Goal: Transaction & Acquisition: Purchase product/service

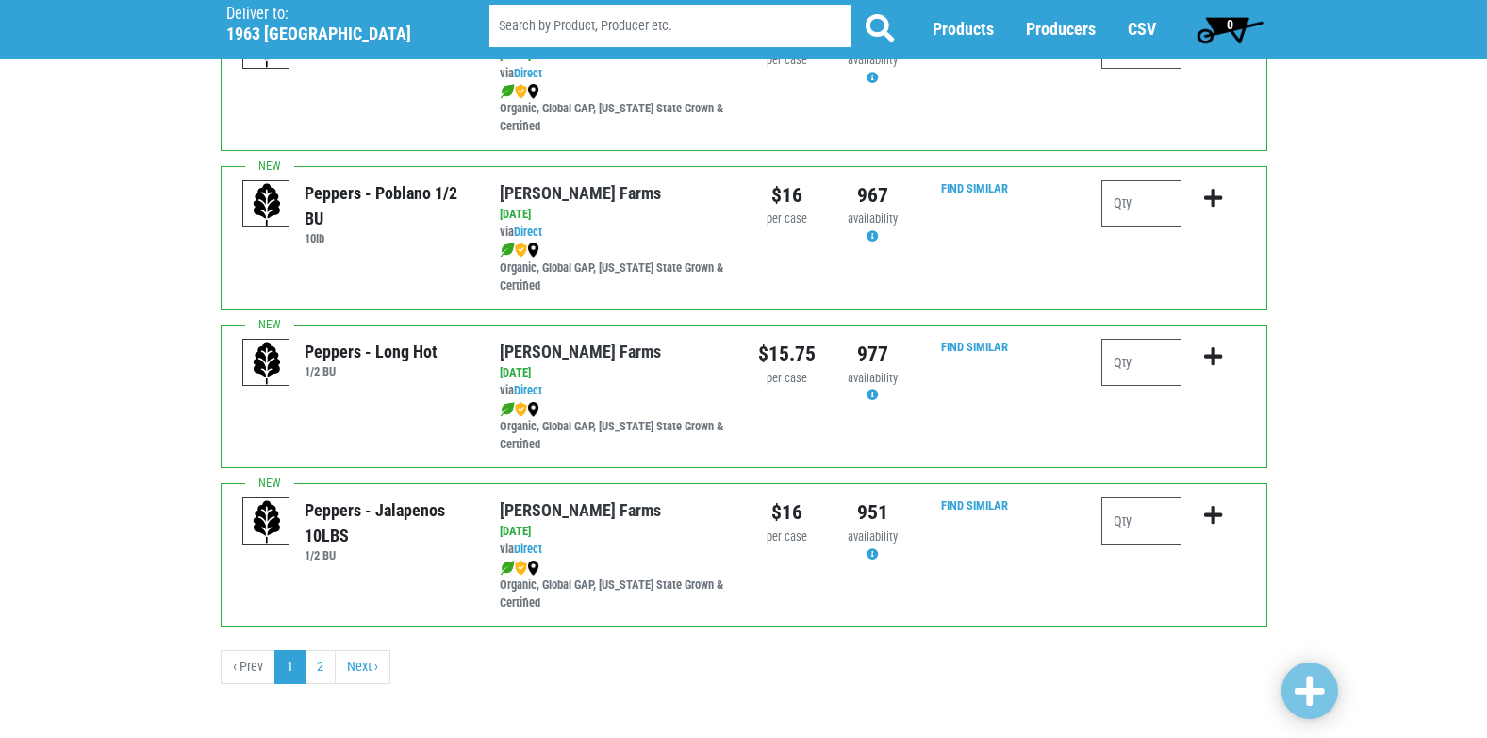
scroll to position [2756, 0]
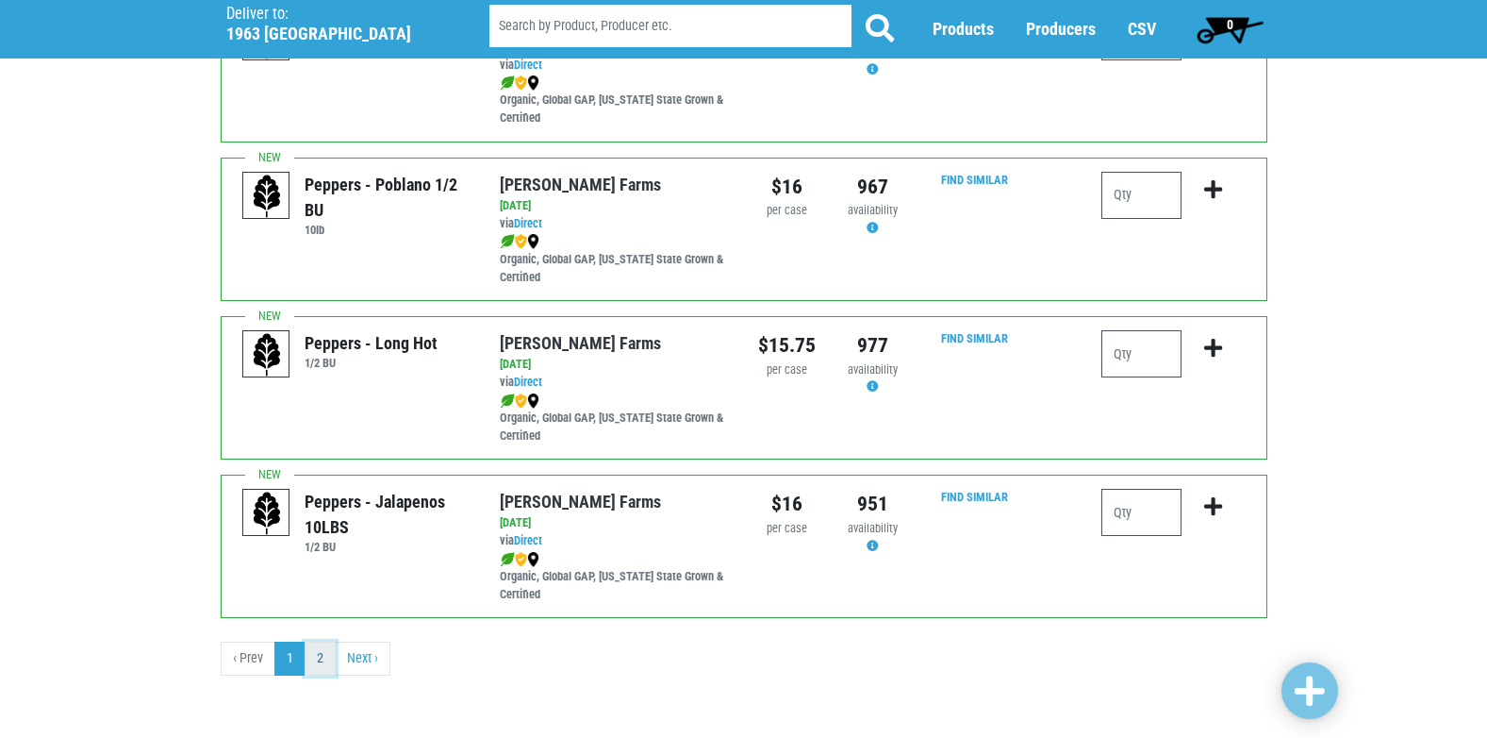
click at [323, 673] on link "2" at bounding box center [320, 658] width 31 height 34
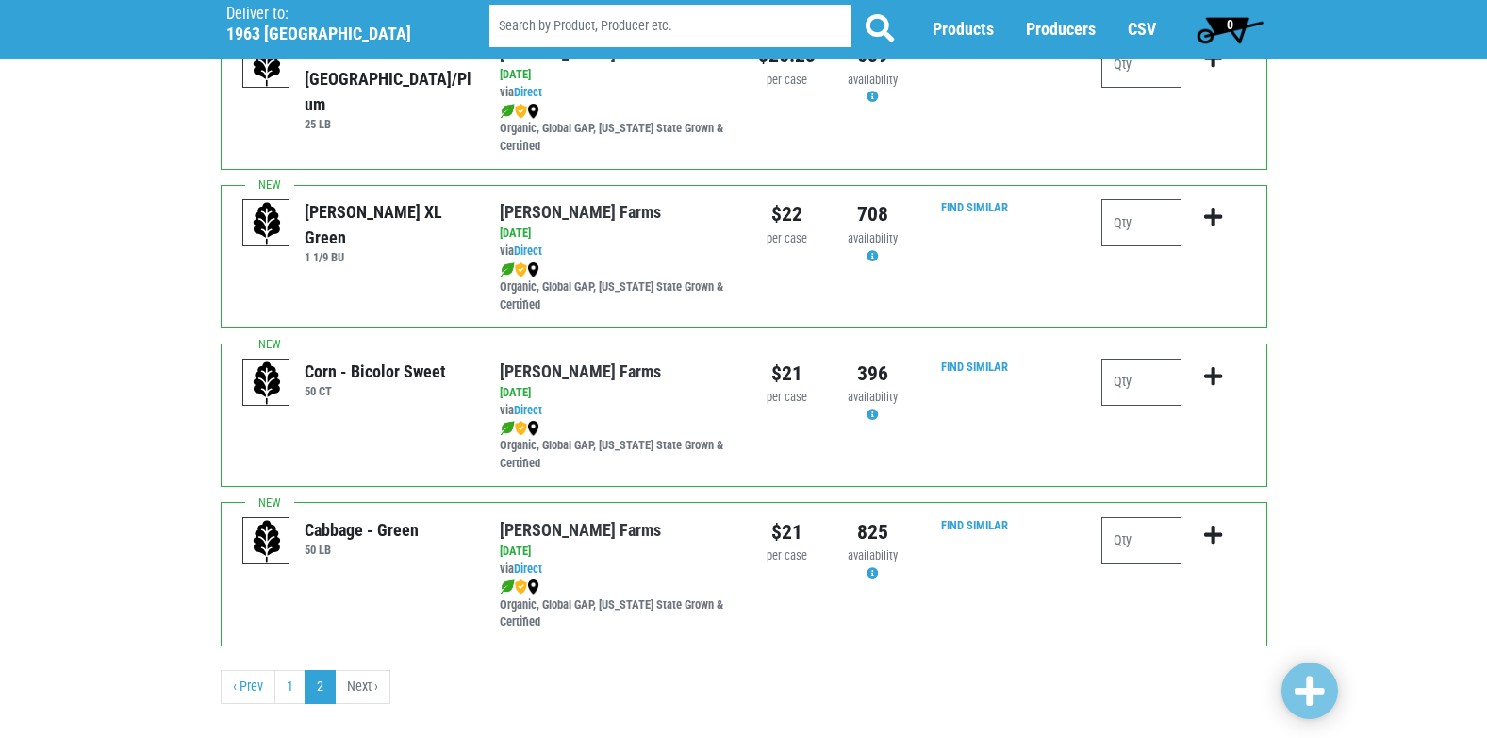
scroll to position [1011, 0]
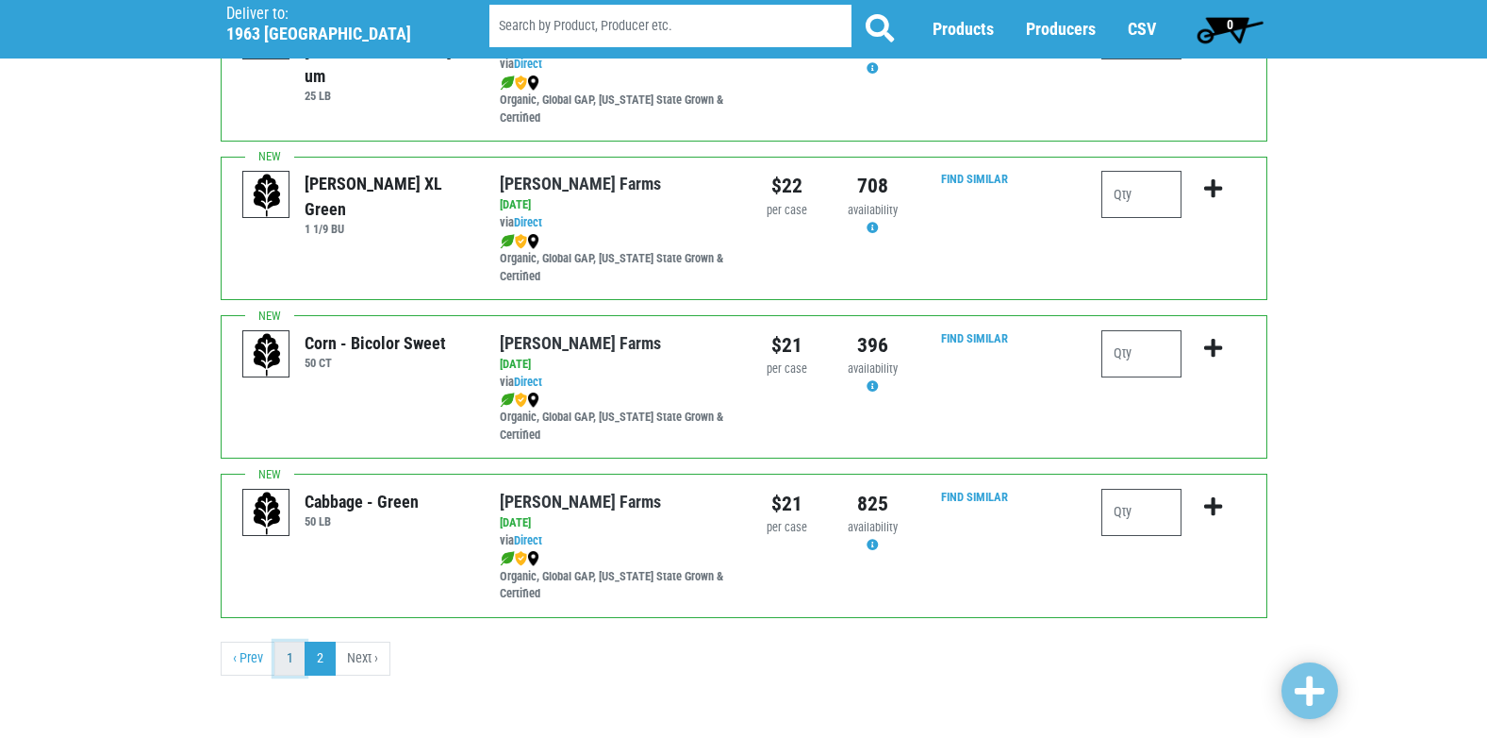
click at [295, 655] on link "1" at bounding box center [289, 658] width 31 height 34
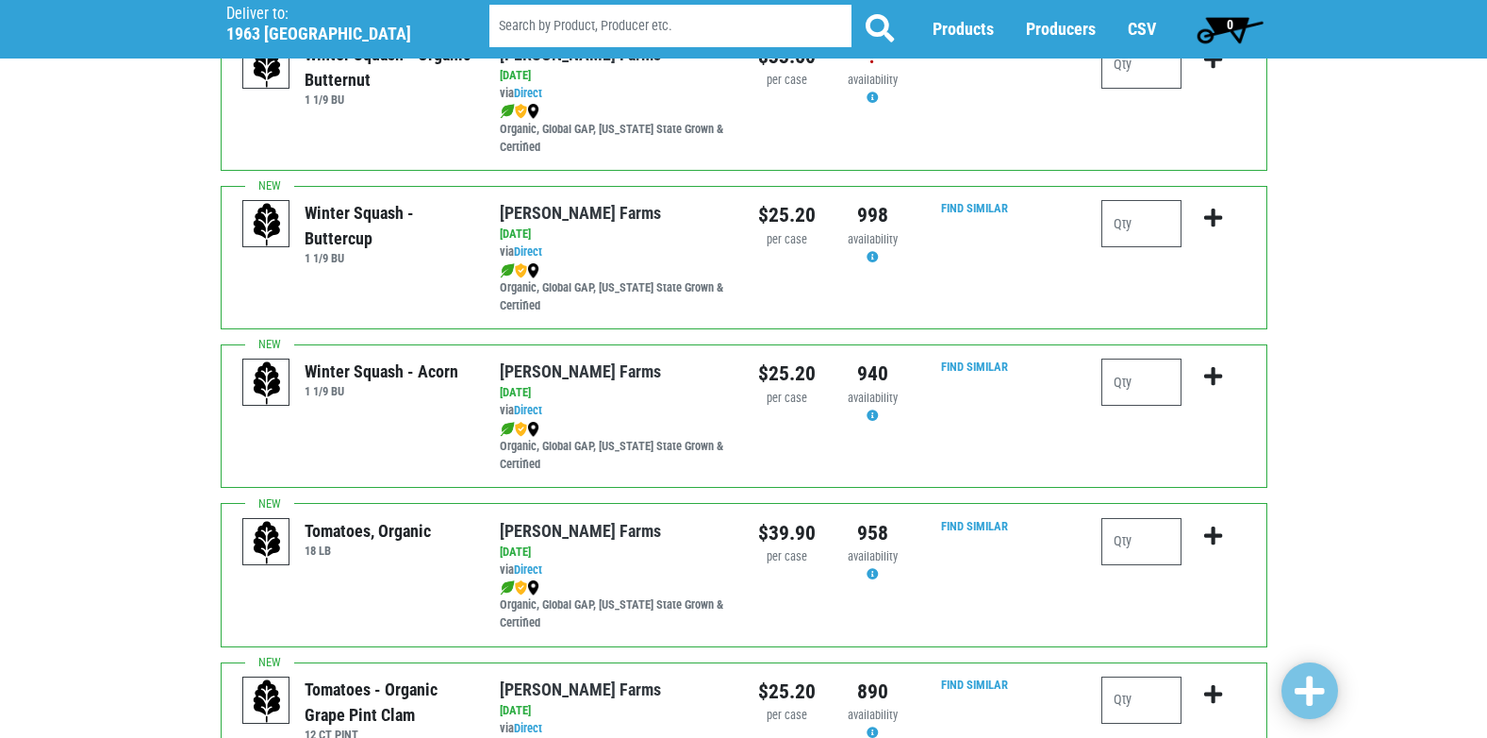
scroll to position [283, 0]
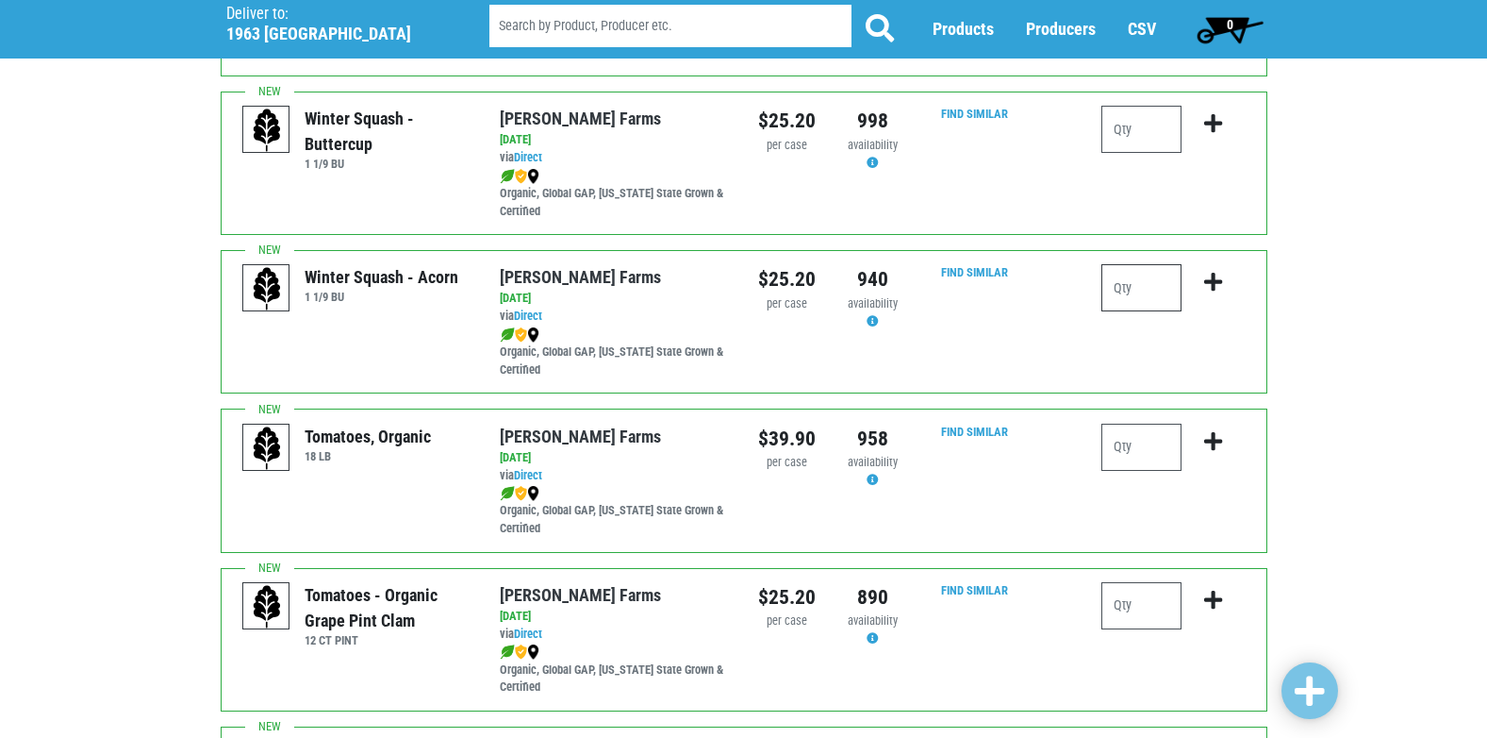
click at [1146, 279] on input "number" at bounding box center [1142, 287] width 80 height 47
type input "1"
click at [1215, 282] on icon "submit" at bounding box center [1213, 282] width 18 height 21
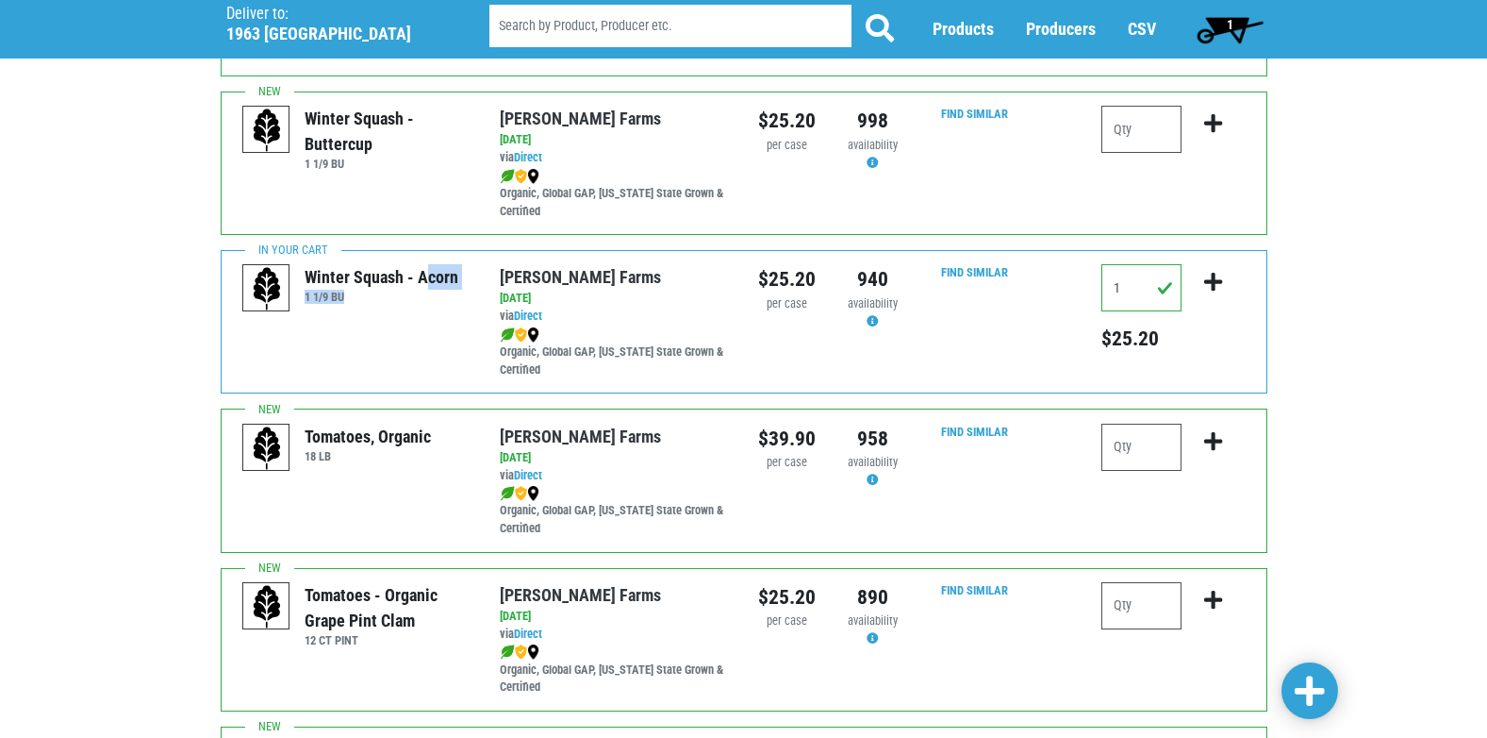
drag, startPoint x: 347, startPoint y: 264, endPoint x: 445, endPoint y: 297, distance: 103.5
click at [445, 297] on div "Winter Squash - Acorn 1 1/9 BU" at bounding box center [377, 287] width 161 height 47
drag, startPoint x: 445, startPoint y: 297, endPoint x: 406, endPoint y: 271, distance: 46.8
click at [406, 271] on div "Winter Squash - Acorn" at bounding box center [382, 276] width 154 height 25
click at [345, 266] on div "Winter Squash - Acorn" at bounding box center [382, 276] width 154 height 25
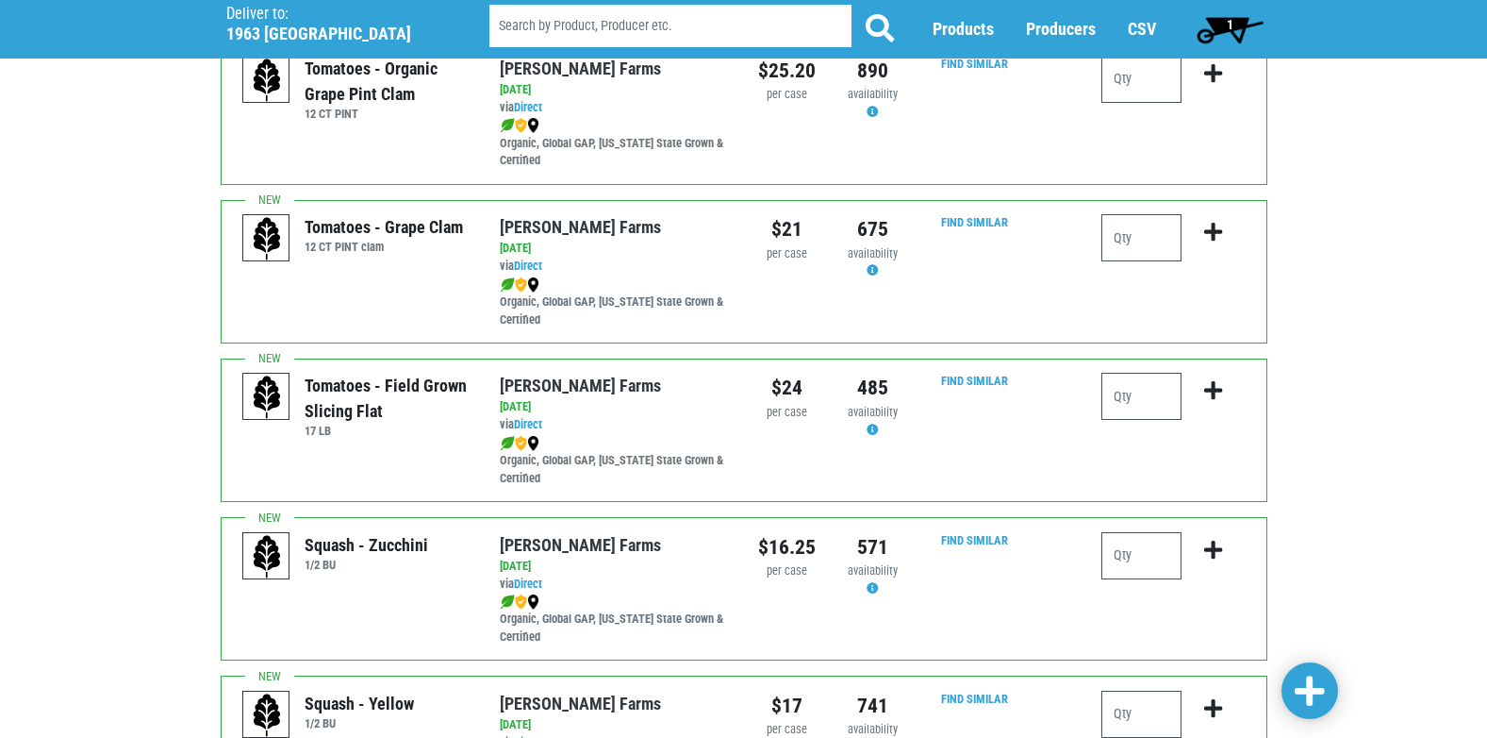
scroll to position [849, 0]
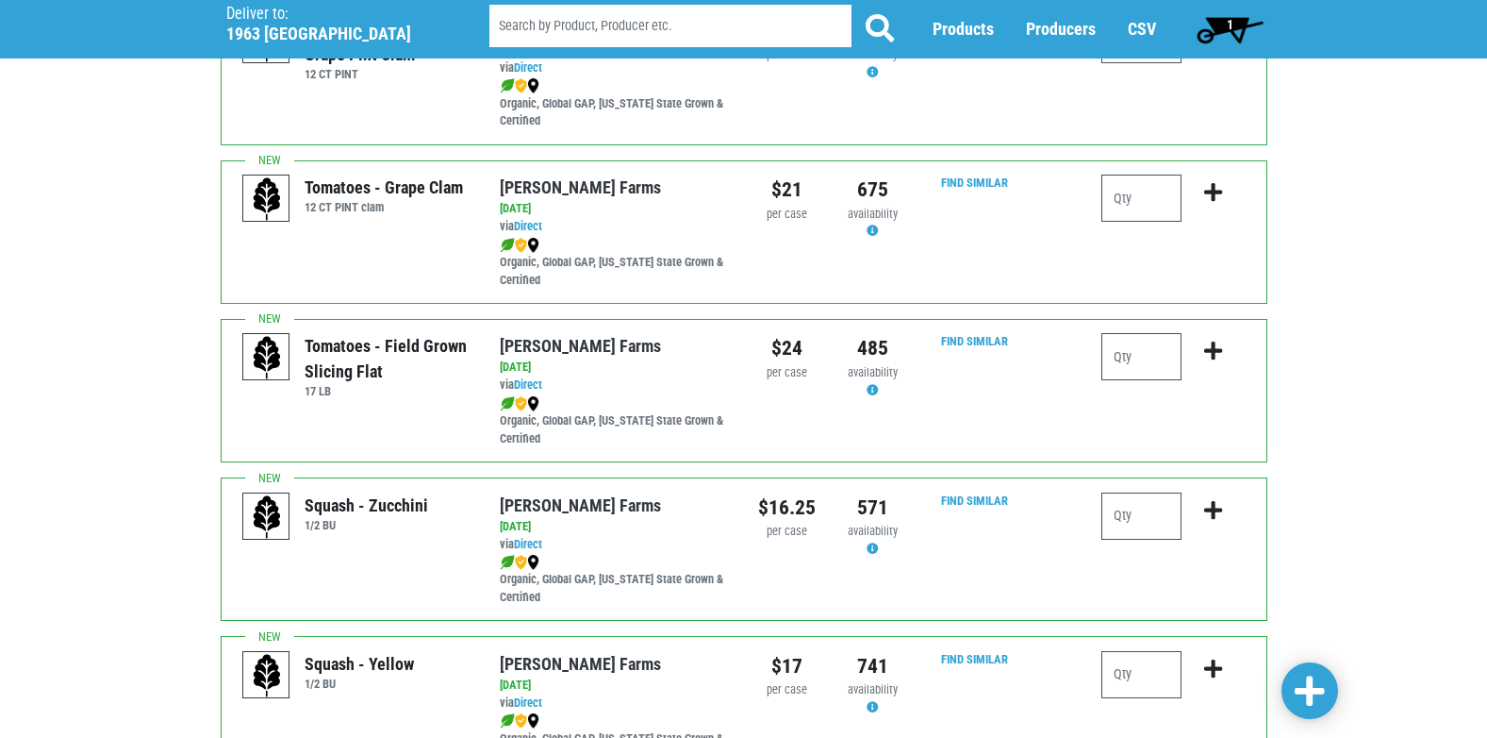
drag, startPoint x: 350, startPoint y: 178, endPoint x: 445, endPoint y: 200, distance: 97.7
click at [445, 200] on div "Tomatoes - Grape Clam" at bounding box center [384, 186] width 158 height 25
click at [445, 201] on h6 "12 CT PINT clam" at bounding box center [384, 207] width 158 height 14
drag, startPoint x: 397, startPoint y: 190, endPoint x: 439, endPoint y: 195, distance: 41.9
click at [439, 195] on div "Tomatoes - Grape Clam" at bounding box center [384, 186] width 158 height 25
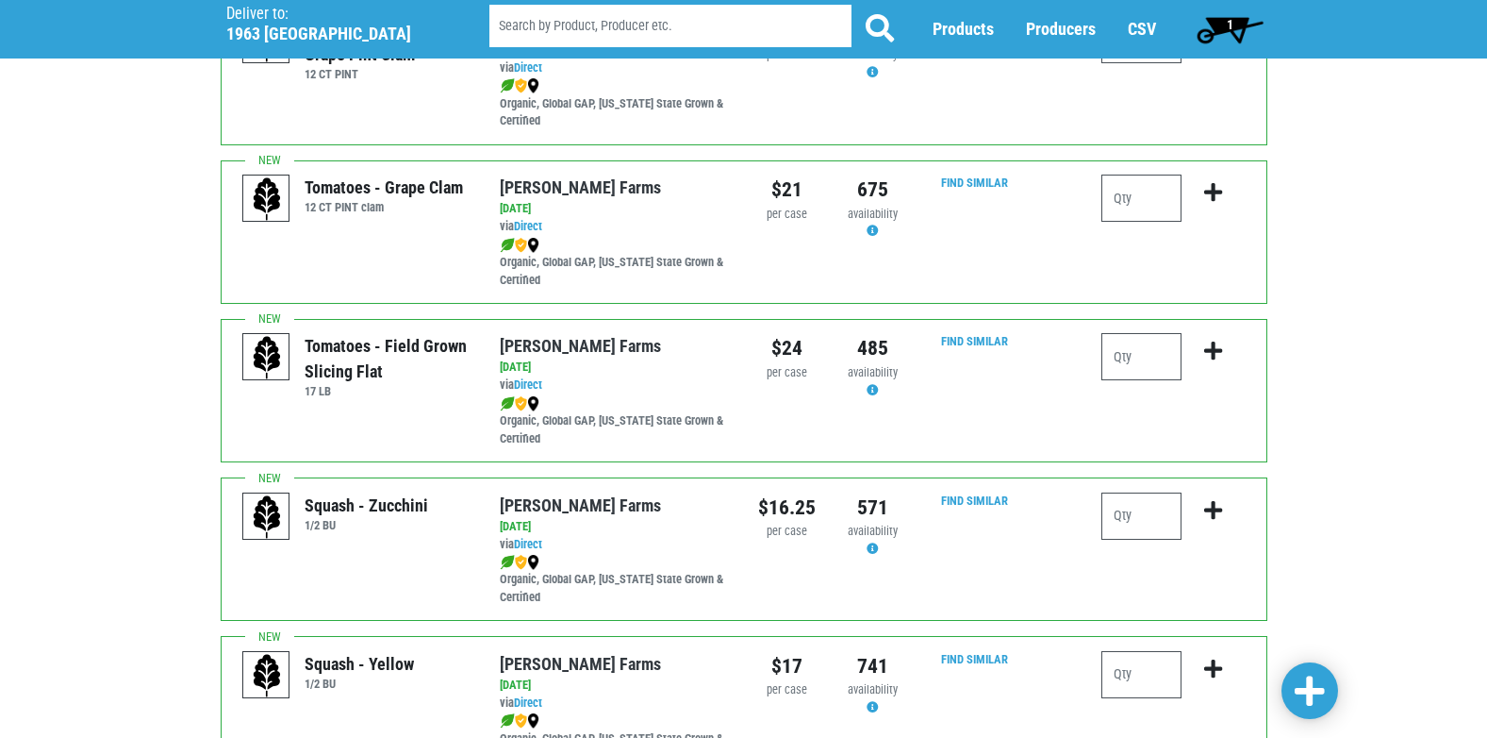
click at [428, 334] on div "Tomatoes - Field Grown Slicing Flat" at bounding box center [388, 358] width 167 height 51
drag, startPoint x: 432, startPoint y: 350, endPoint x: 447, endPoint y: 351, distance: 15.1
click at [447, 351] on div "Tomatoes - Field Grown Slicing Flat" at bounding box center [388, 358] width 167 height 51
click at [1134, 361] on input "number" at bounding box center [1142, 356] width 80 height 47
type input "1"
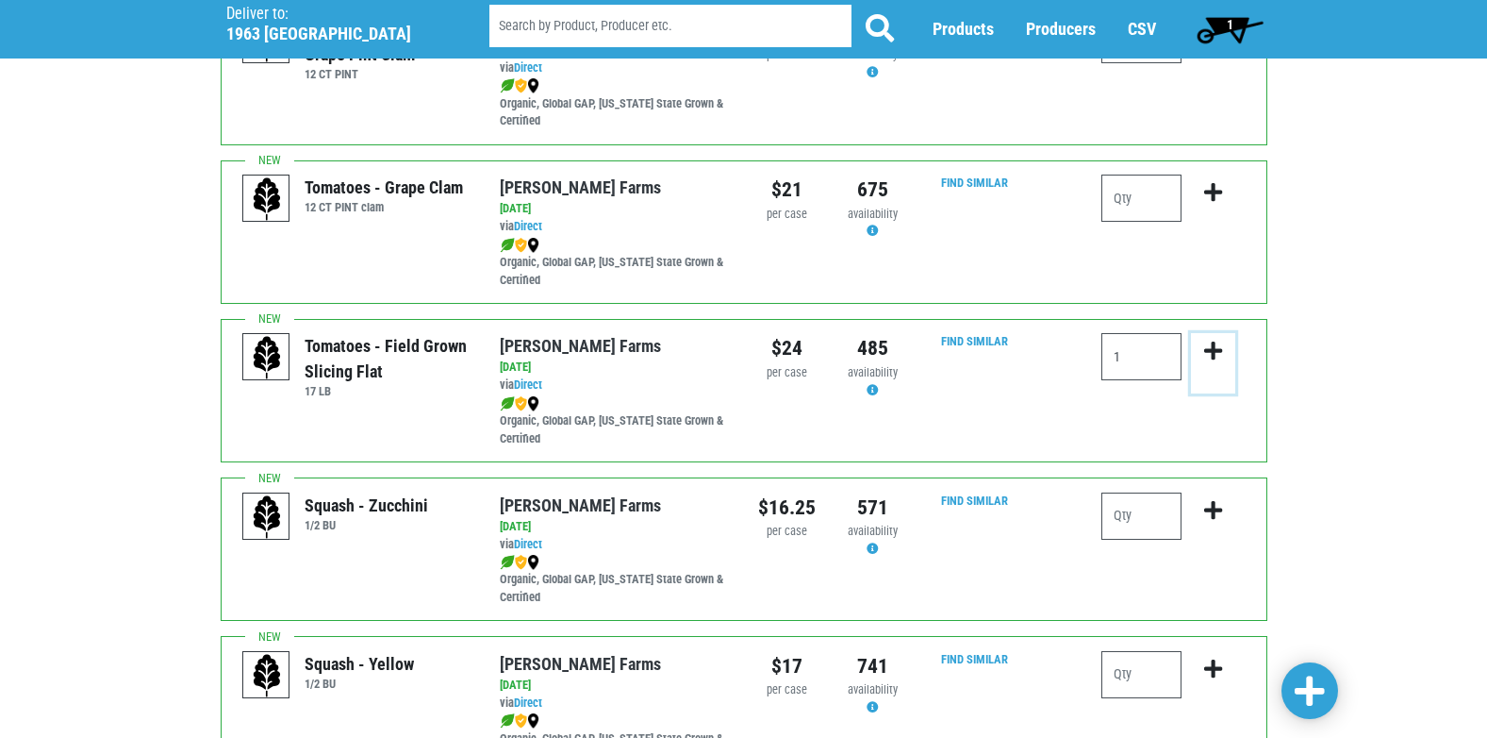
click at [1223, 361] on button "submit" at bounding box center [1213, 362] width 44 height 59
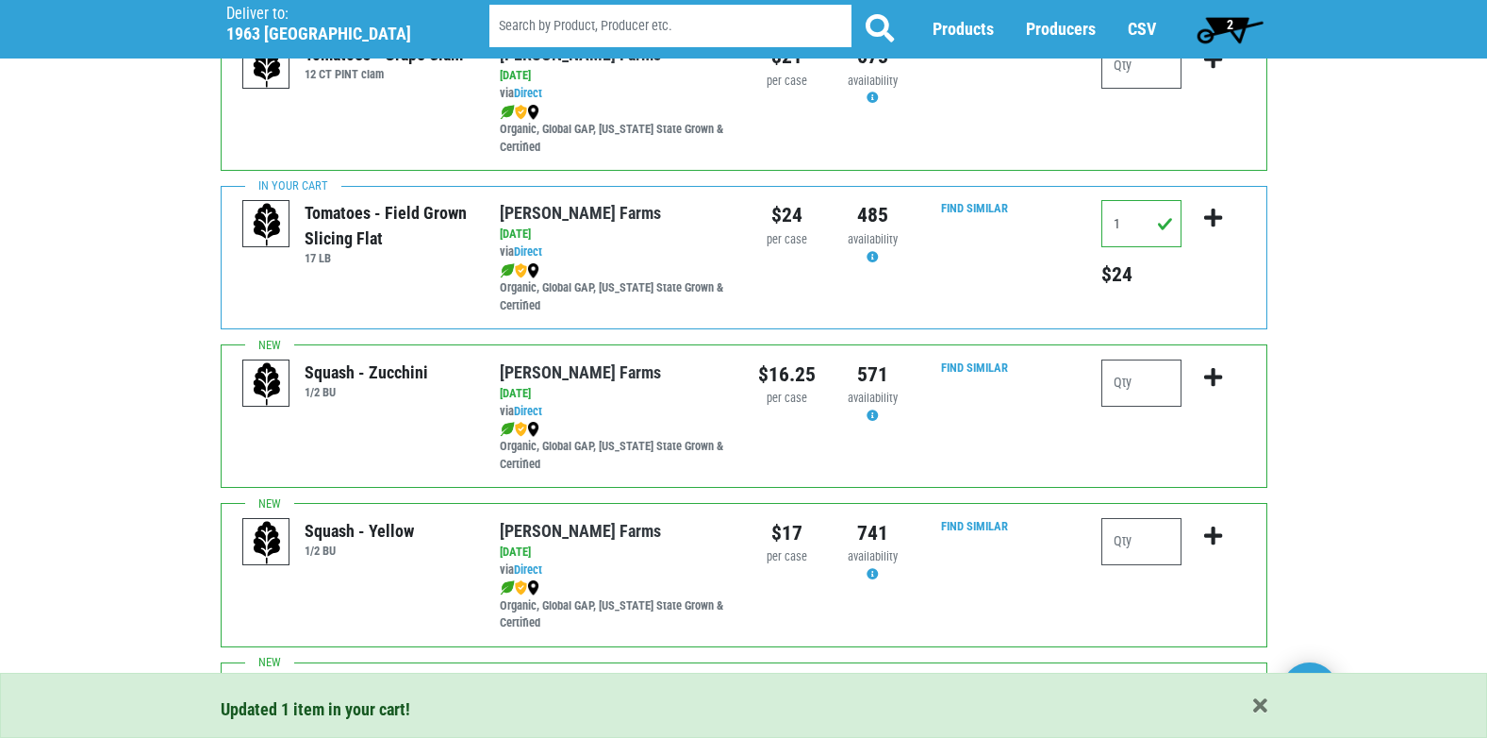
scroll to position [1037, 0]
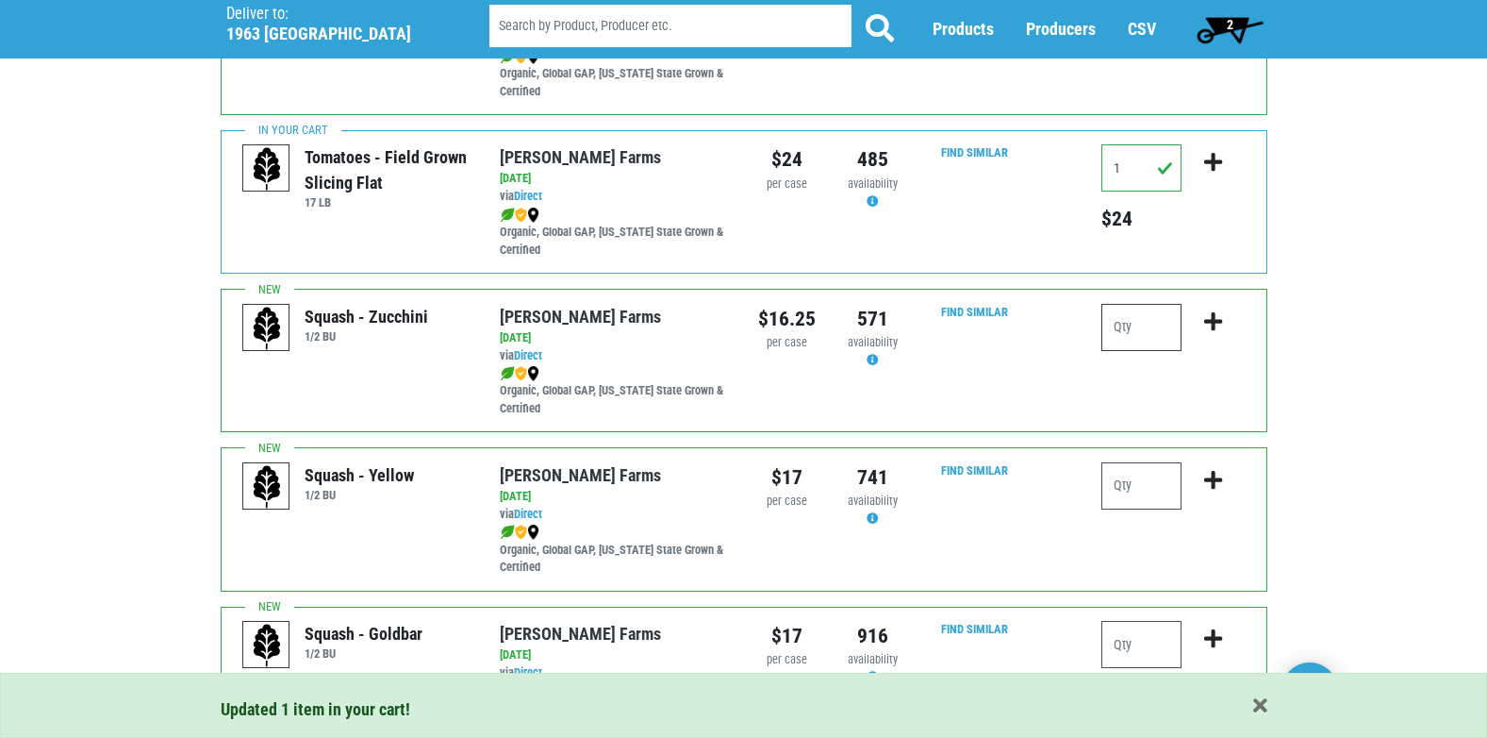
click at [1145, 336] on input "number" at bounding box center [1142, 327] width 80 height 47
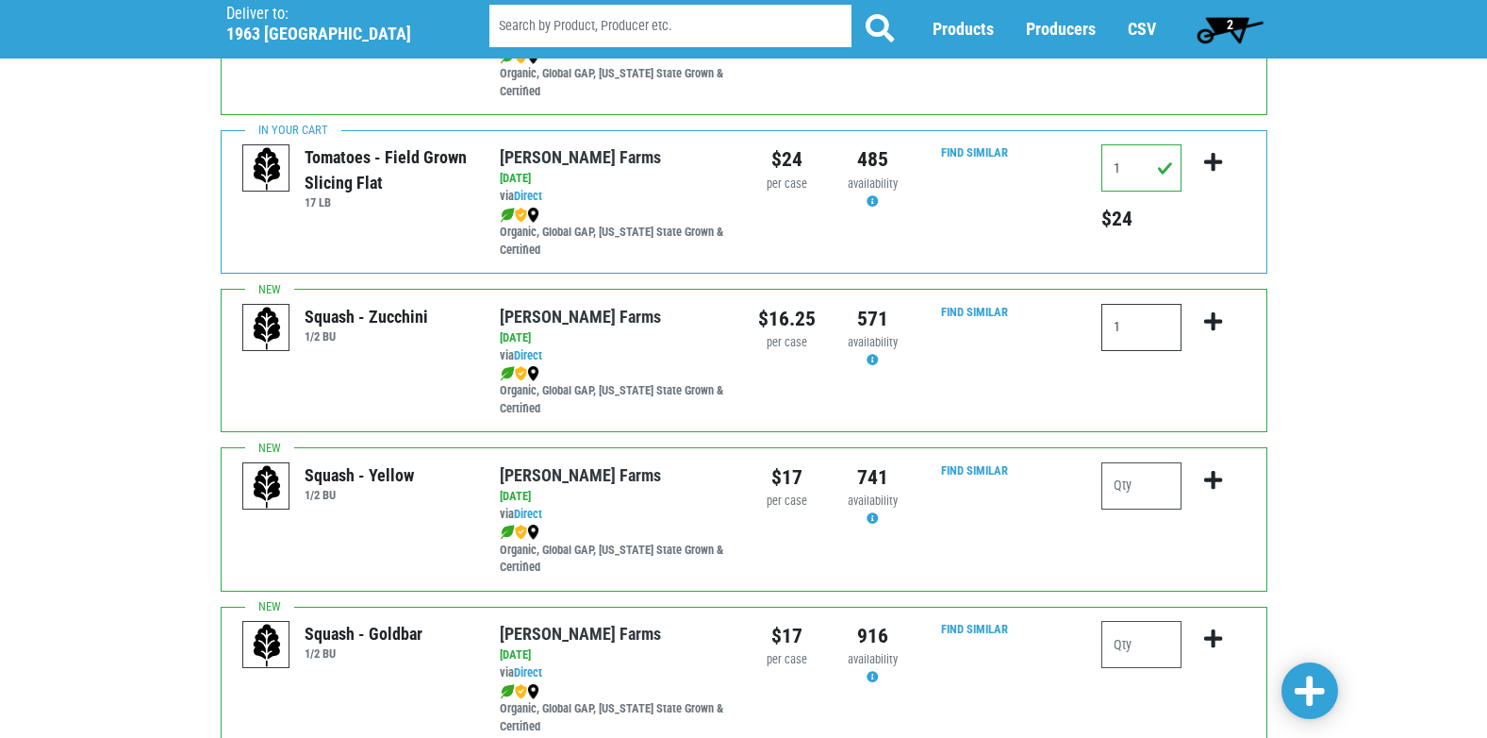
type input "1"
click at [1217, 324] on icon "submit" at bounding box center [1213, 321] width 18 height 21
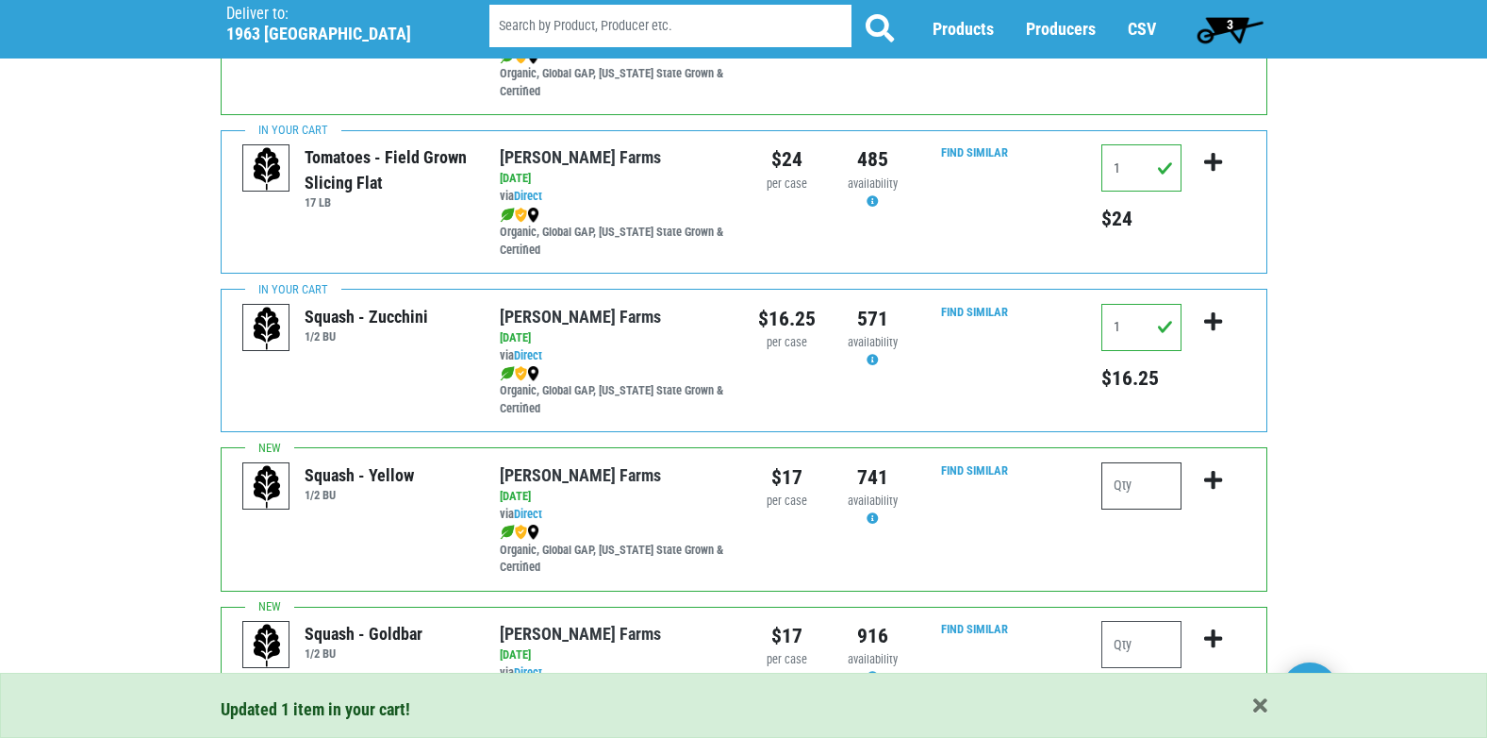
click at [1119, 481] on input "number" at bounding box center [1142, 485] width 80 height 47
type input "1"
click at [1218, 473] on icon "submit" at bounding box center [1213, 480] width 18 height 21
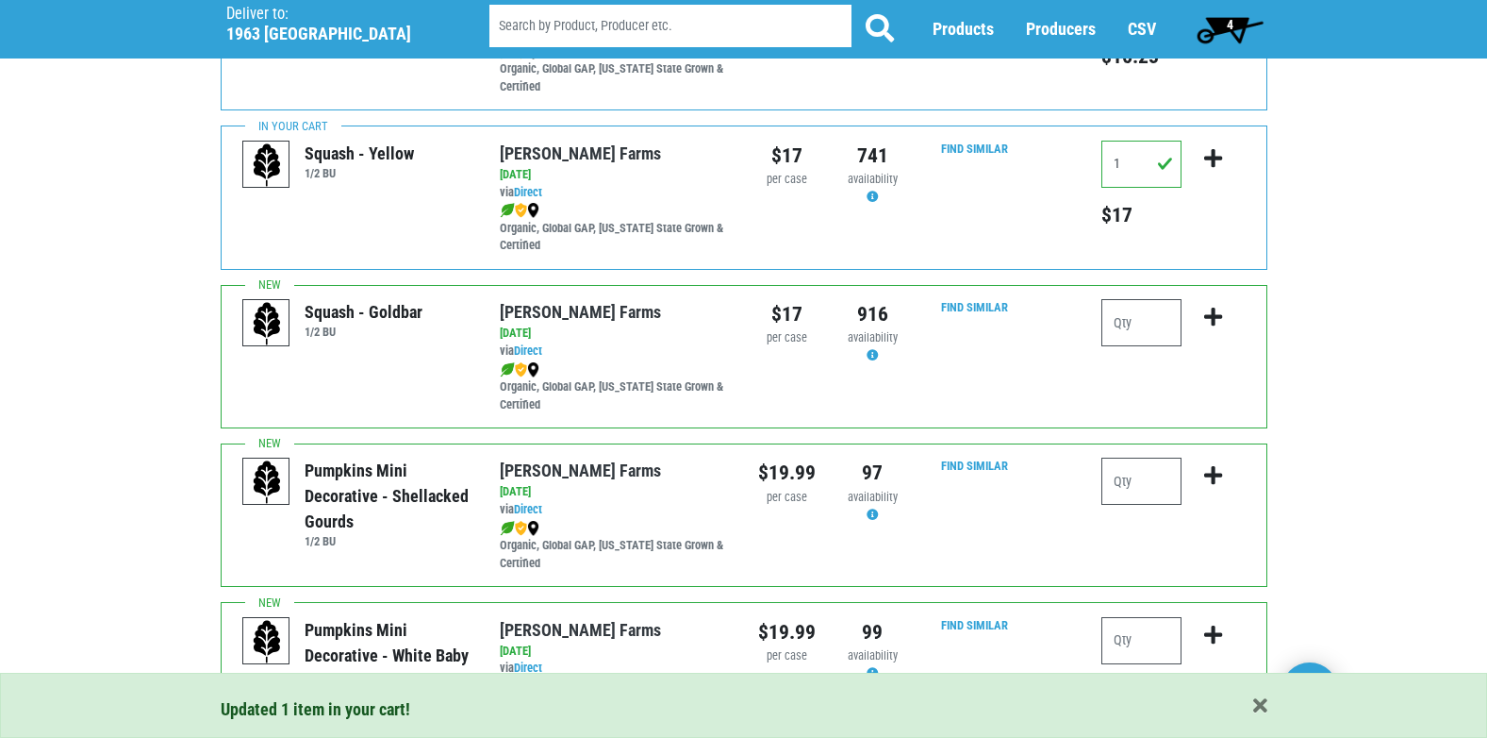
scroll to position [1226, 0]
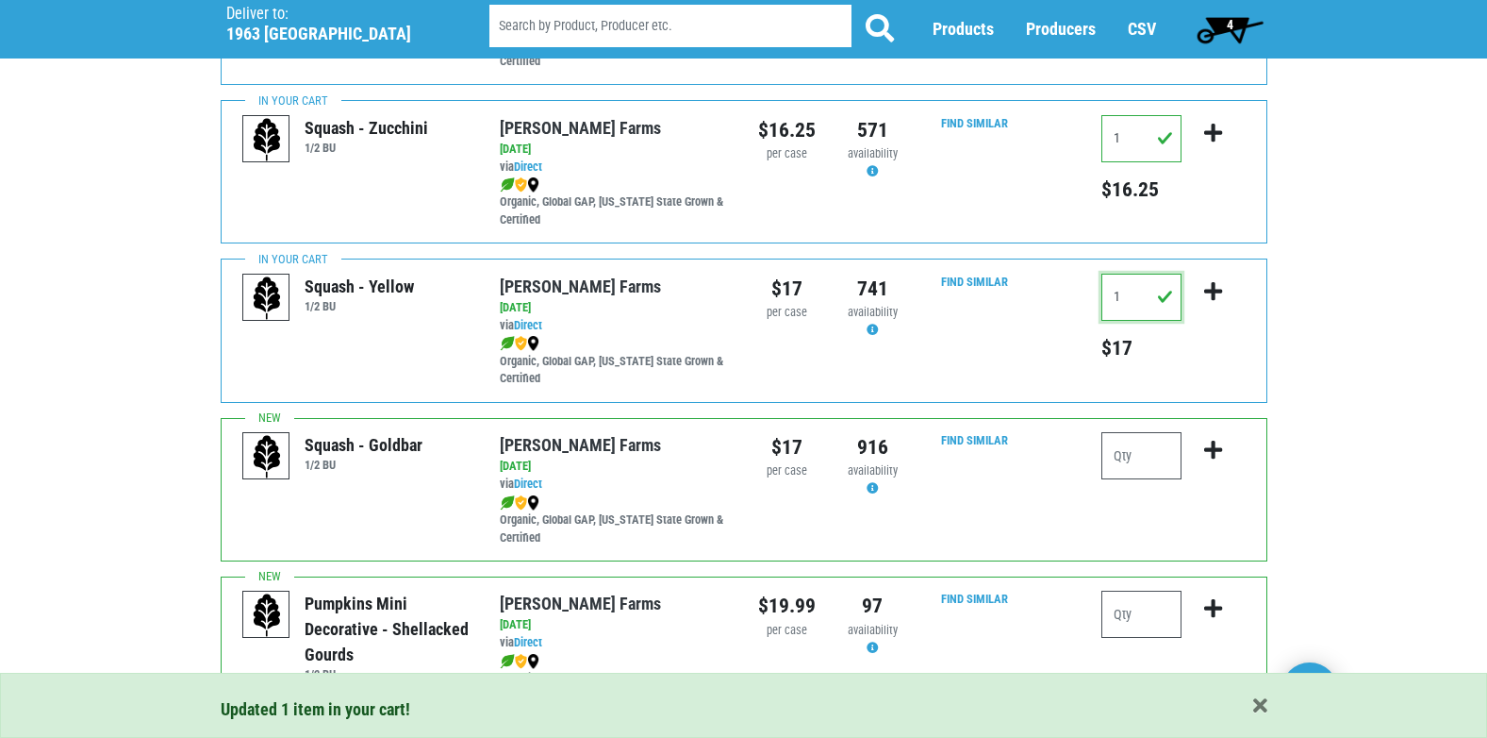
drag, startPoint x: 1134, startPoint y: 290, endPoint x: 978, endPoint y: 250, distance: 160.8
click at [973, 247] on div "Winter Squash - Organic Butternut 1 1/9 BU [PERSON_NAME][GEOGRAPHIC_DATA] via D…" at bounding box center [744, 569] width 1047 height 3158
type input "0"
click at [1218, 289] on icon "submit" at bounding box center [1213, 291] width 18 height 21
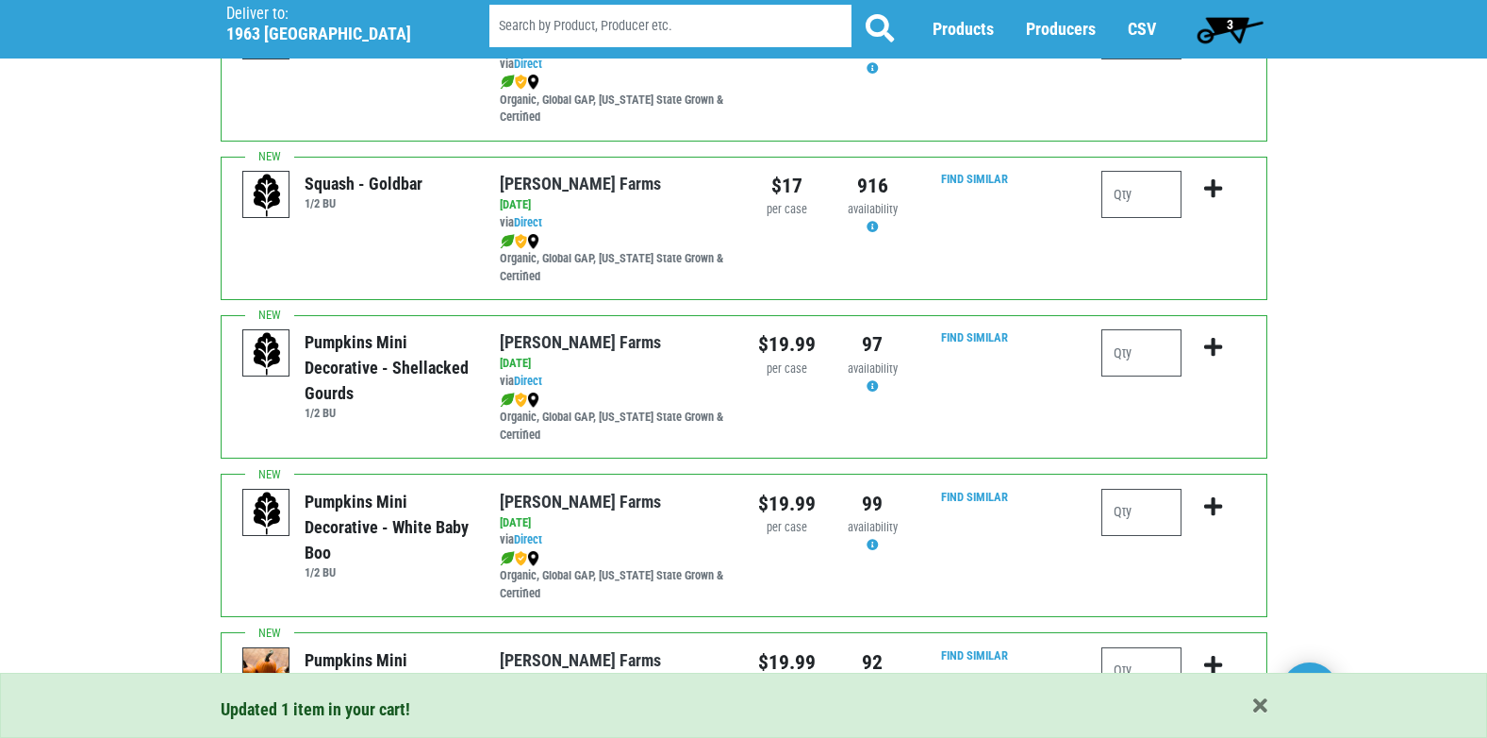
scroll to position [1603, 0]
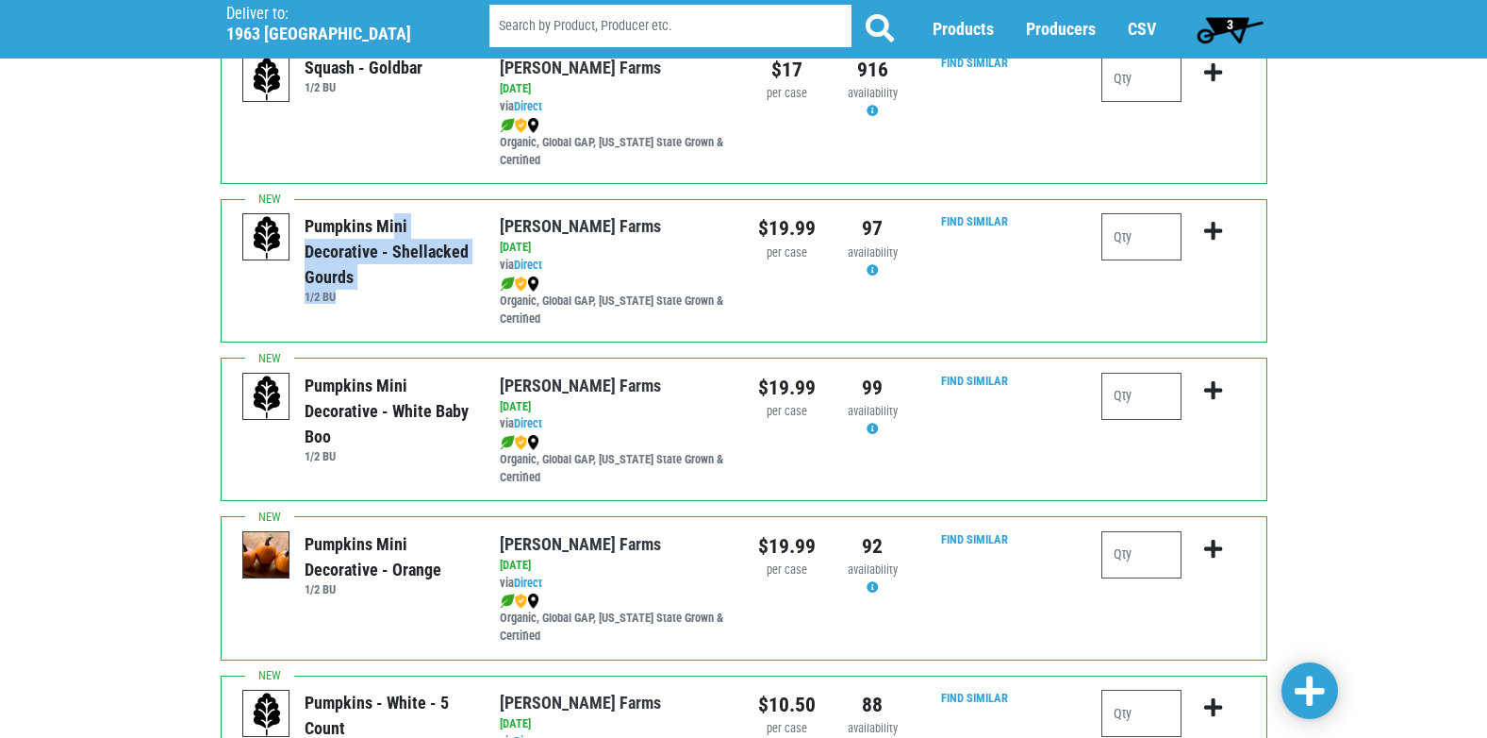
drag, startPoint x: 301, startPoint y: 212, endPoint x: 379, endPoint y: 296, distance: 114.8
click at [379, 296] on div "Pumpkins Mini Decorative - Shellacked Gourds 1/2 BU [PERSON_NAME][GEOGRAPHIC_DA…" at bounding box center [744, 270] width 1047 height 143
drag, startPoint x: 379, startPoint y: 296, endPoint x: 396, endPoint y: 344, distance: 51.0
click at [396, 344] on div "Winter Squash - Organic Butternut 1 1/9 BU [PERSON_NAME][GEOGRAPHIC_DATA] via D…" at bounding box center [744, 192] width 1047 height 3158
drag, startPoint x: 320, startPoint y: 370, endPoint x: 394, endPoint y: 443, distance: 104.7
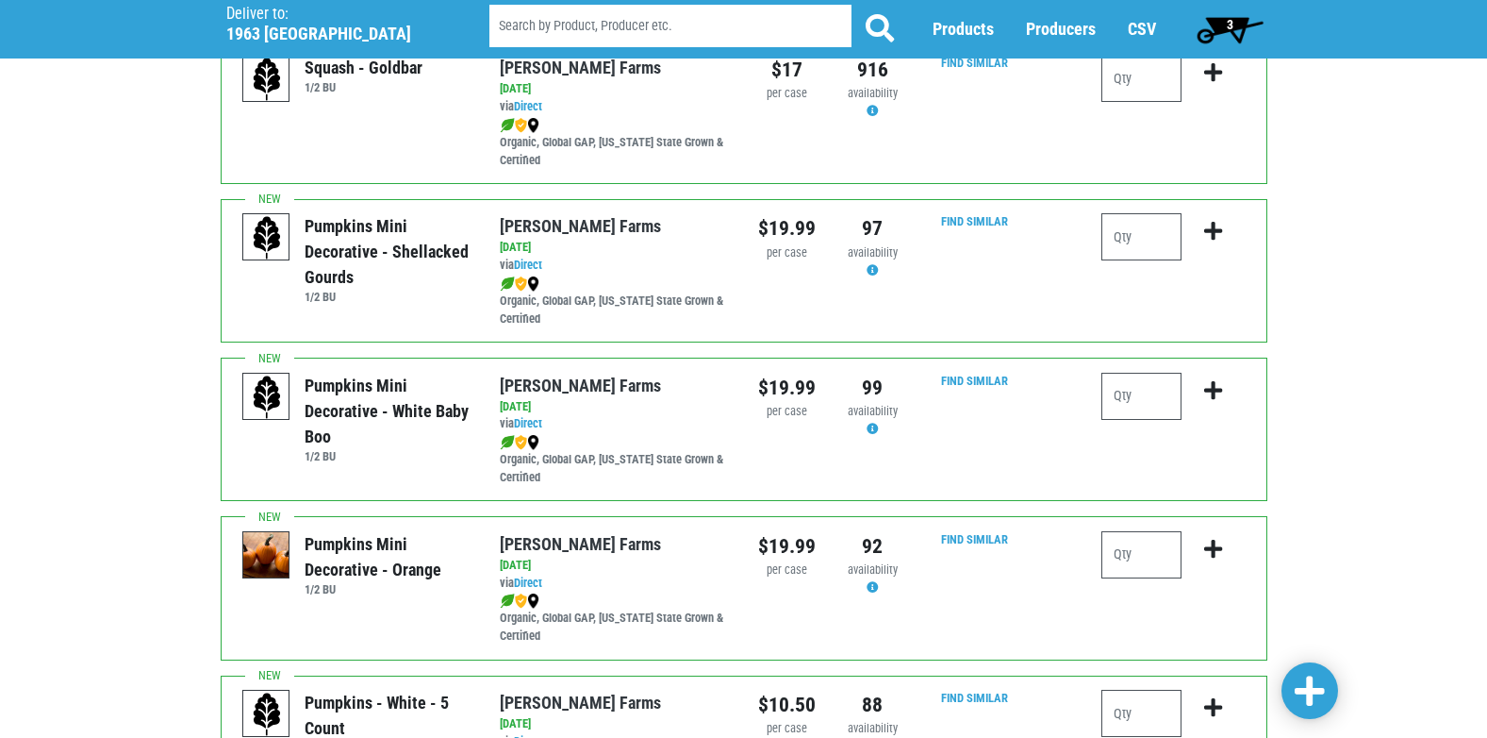
click at [394, 443] on div "Pumpkins Mini Decorative - White Baby Boo 1/2 BU [PERSON_NAME][GEOGRAPHIC_DATA]…" at bounding box center [744, 428] width 1047 height 143
click at [395, 442] on div "Pumpkins Mini Decorative - White Baby Boo" at bounding box center [388, 411] width 167 height 76
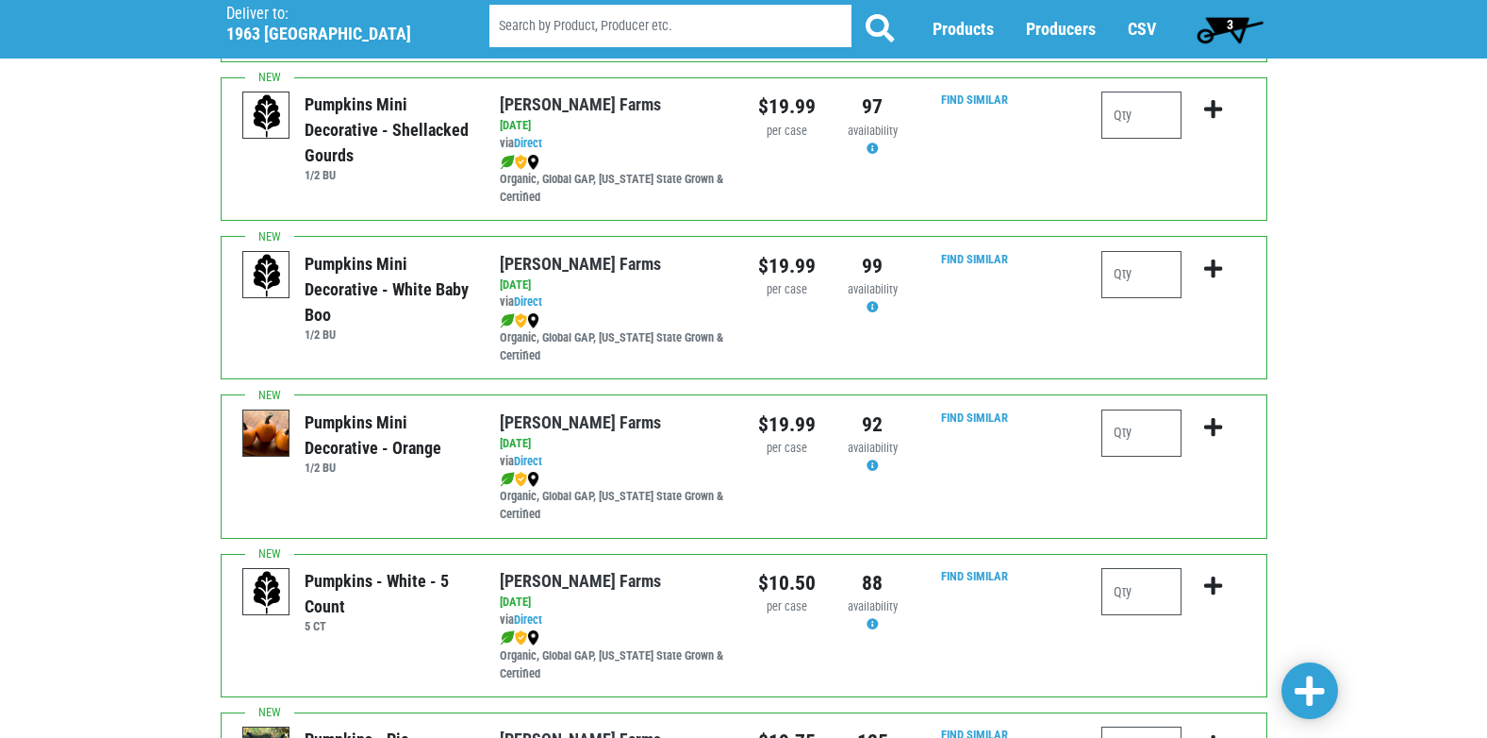
scroll to position [1792, 0]
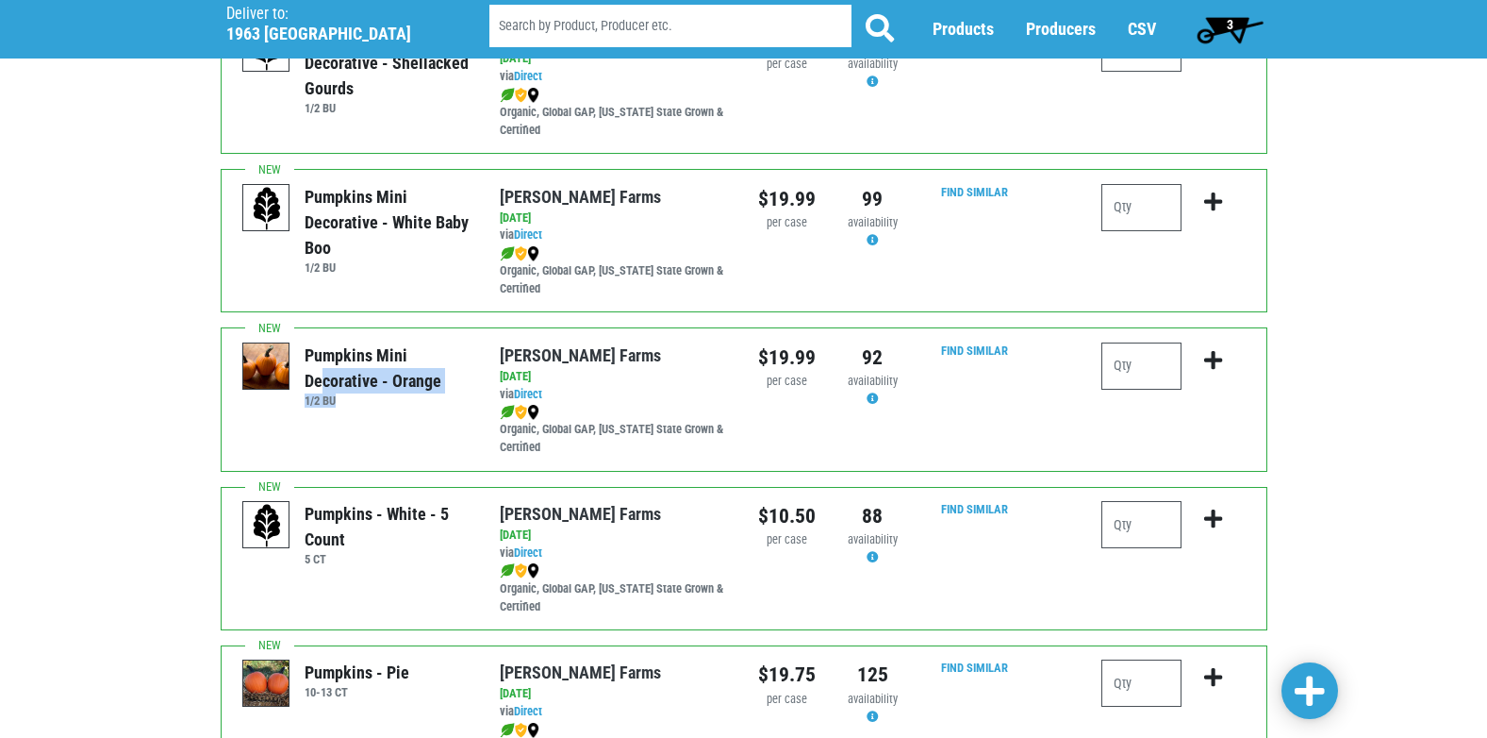
drag, startPoint x: 352, startPoint y: 367, endPoint x: 384, endPoint y: 407, distance: 51.7
click at [384, 407] on div "Pumpkins Mini Decorative - Orange 1/2 BU" at bounding box center [356, 399] width 257 height 114
drag, startPoint x: 384, startPoint y: 407, endPoint x: 373, endPoint y: 424, distance: 20.4
click at [373, 425] on div "Pumpkins Mini Decorative - Orange 1/2 BU" at bounding box center [356, 399] width 257 height 114
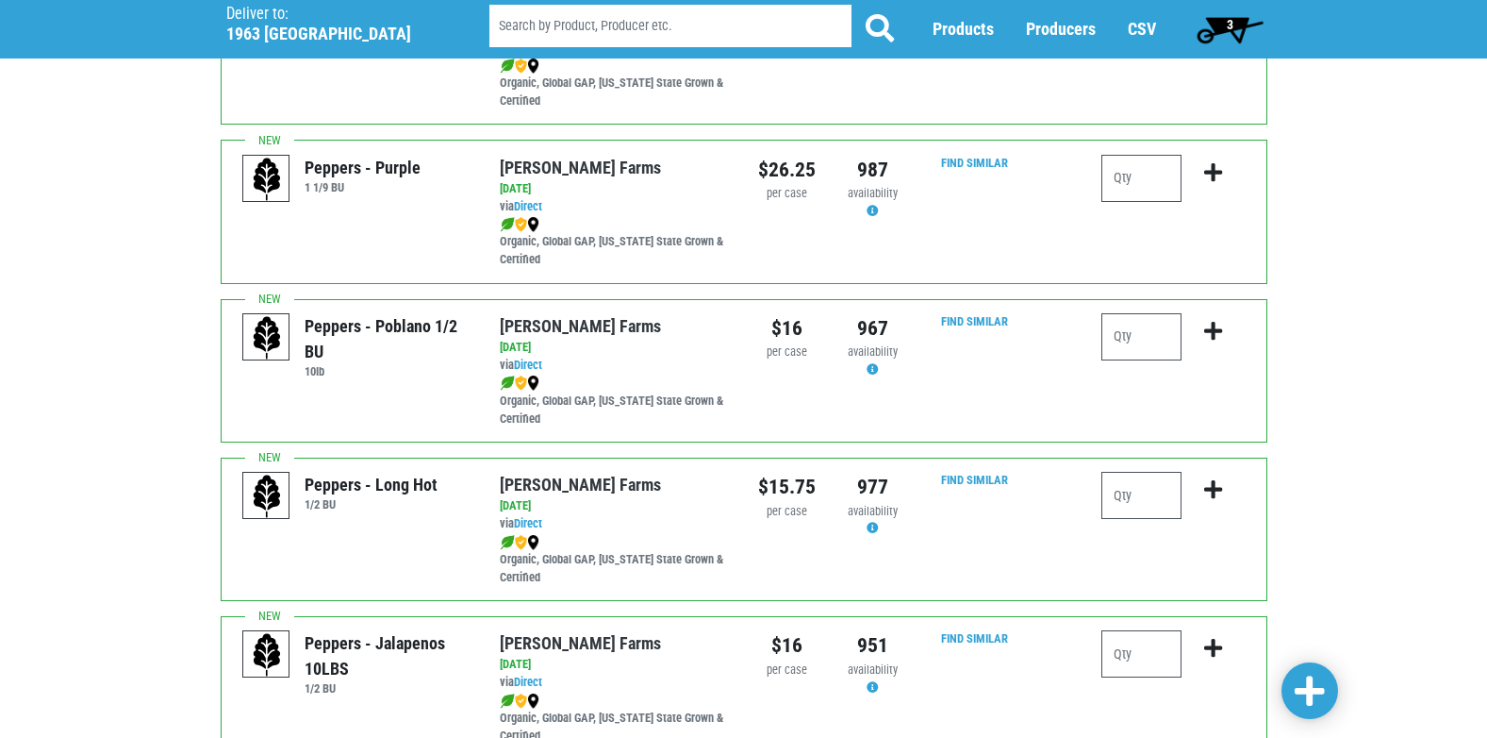
scroll to position [2641, 0]
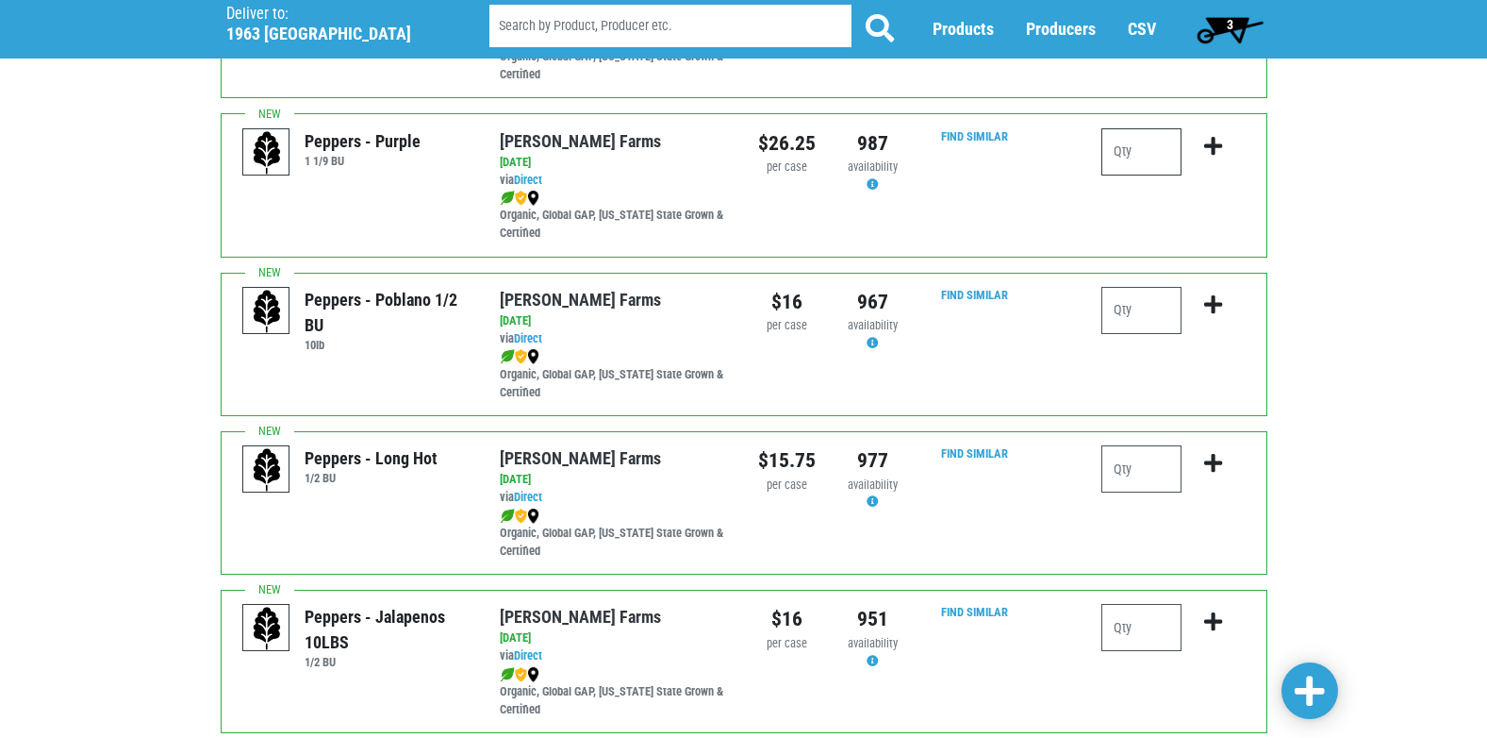
drag, startPoint x: 1148, startPoint y: 154, endPoint x: 1139, endPoint y: 166, distance: 14.9
click at [1148, 157] on input "number" at bounding box center [1142, 151] width 80 height 47
type input "1"
click at [1214, 158] on button "submit" at bounding box center [1213, 157] width 44 height 59
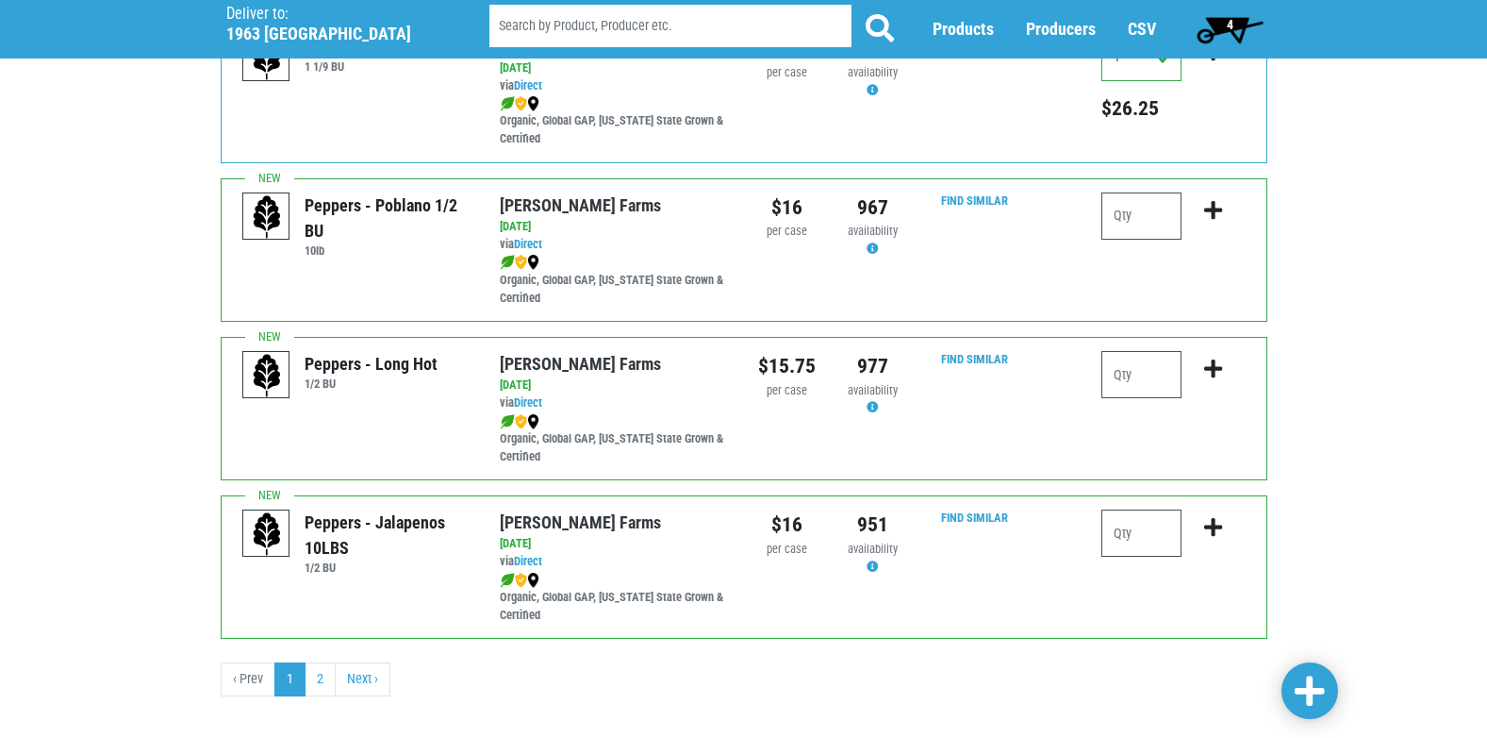
scroll to position [2756, 0]
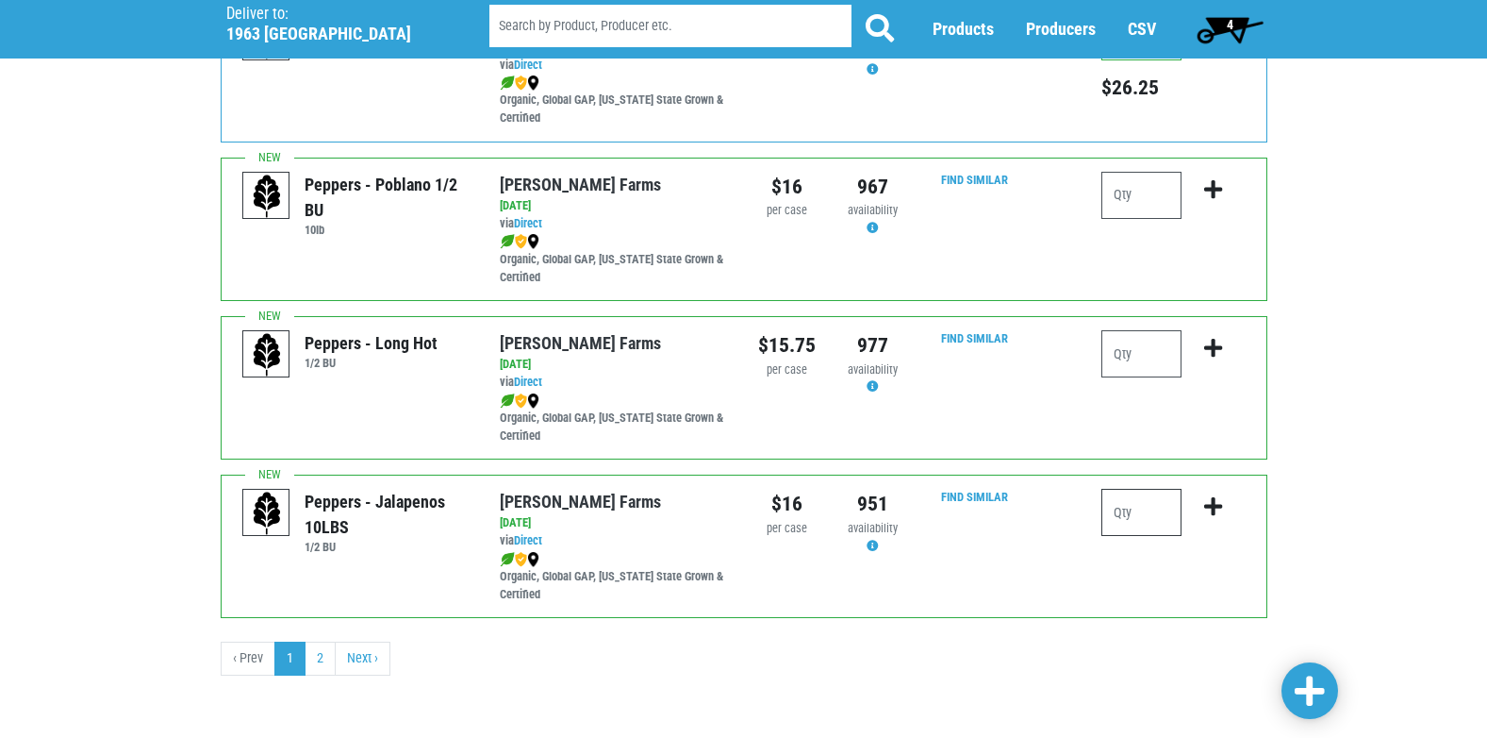
click at [1128, 506] on input "number" at bounding box center [1142, 512] width 80 height 47
type input "1"
drag, startPoint x: 1182, startPoint y: 508, endPoint x: 1130, endPoint y: 517, distance: 52.6
click at [1130, 517] on div "1" at bounding box center [1173, 520] width 143 height 62
drag, startPoint x: 1125, startPoint y: 512, endPoint x: 1063, endPoint y: 503, distance: 63.0
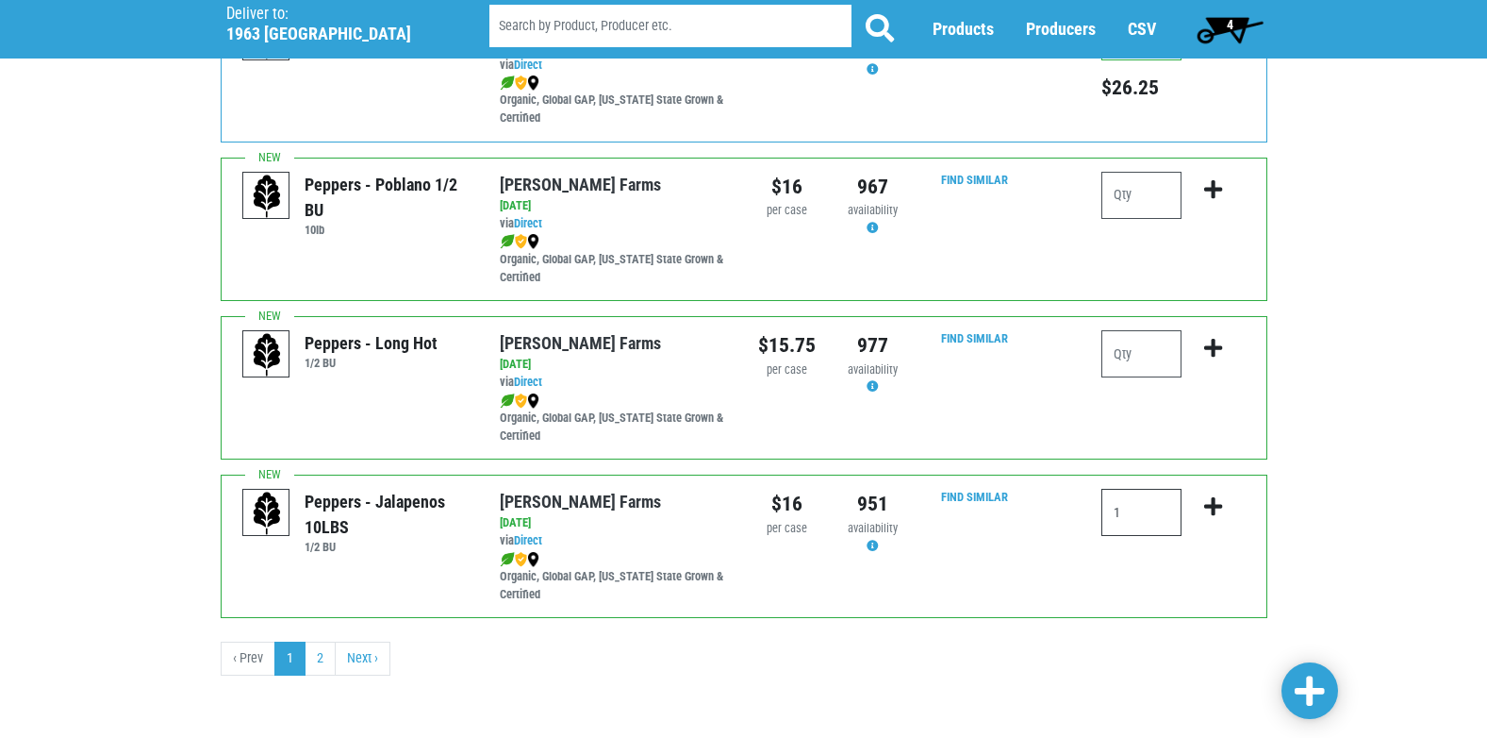
click at [1083, 508] on div "Peppers - Jalapenos 10LBS 1/2 BU [PERSON_NAME][GEOGRAPHIC_DATA] via Direct on […" at bounding box center [744, 545] width 1047 height 143
click at [311, 653] on link "2" at bounding box center [320, 658] width 31 height 34
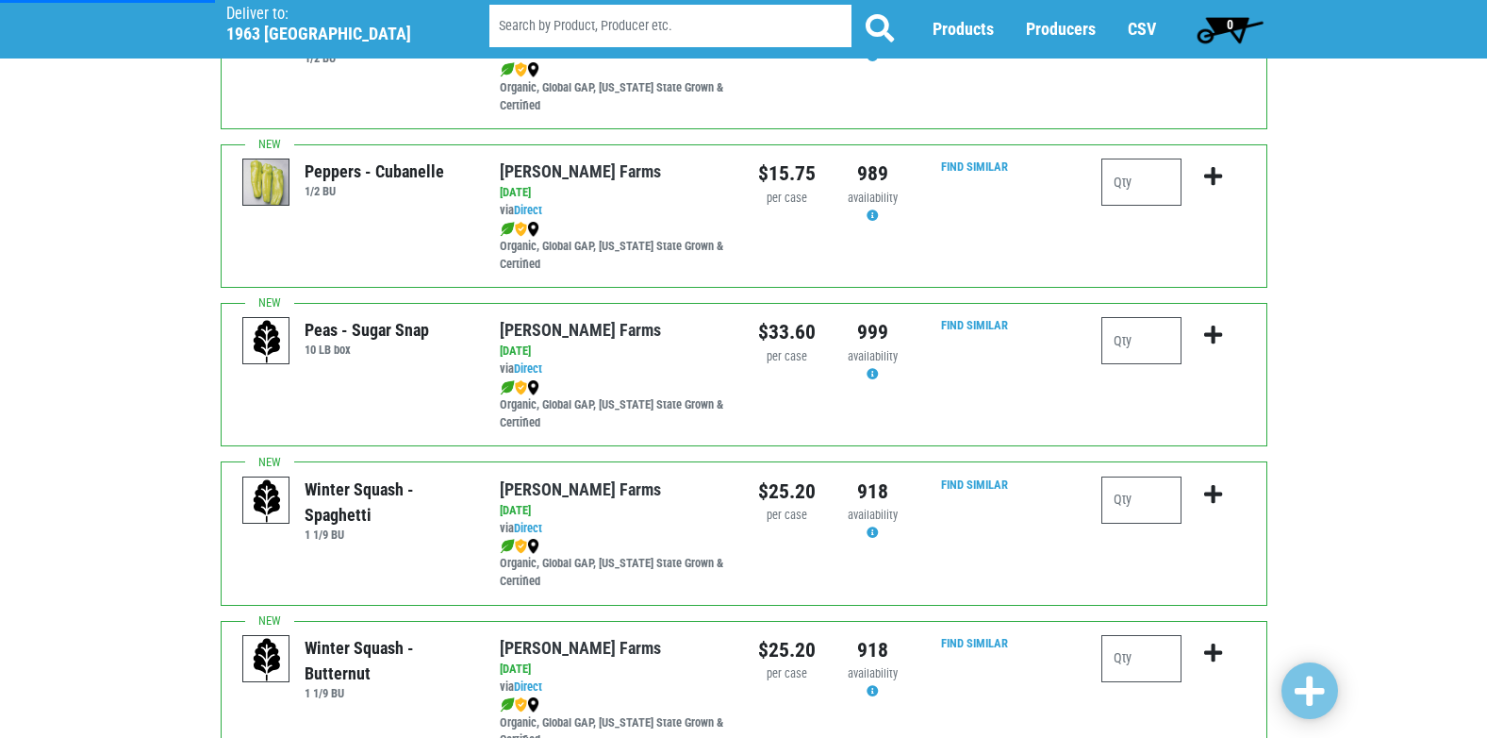
scroll to position [283, 0]
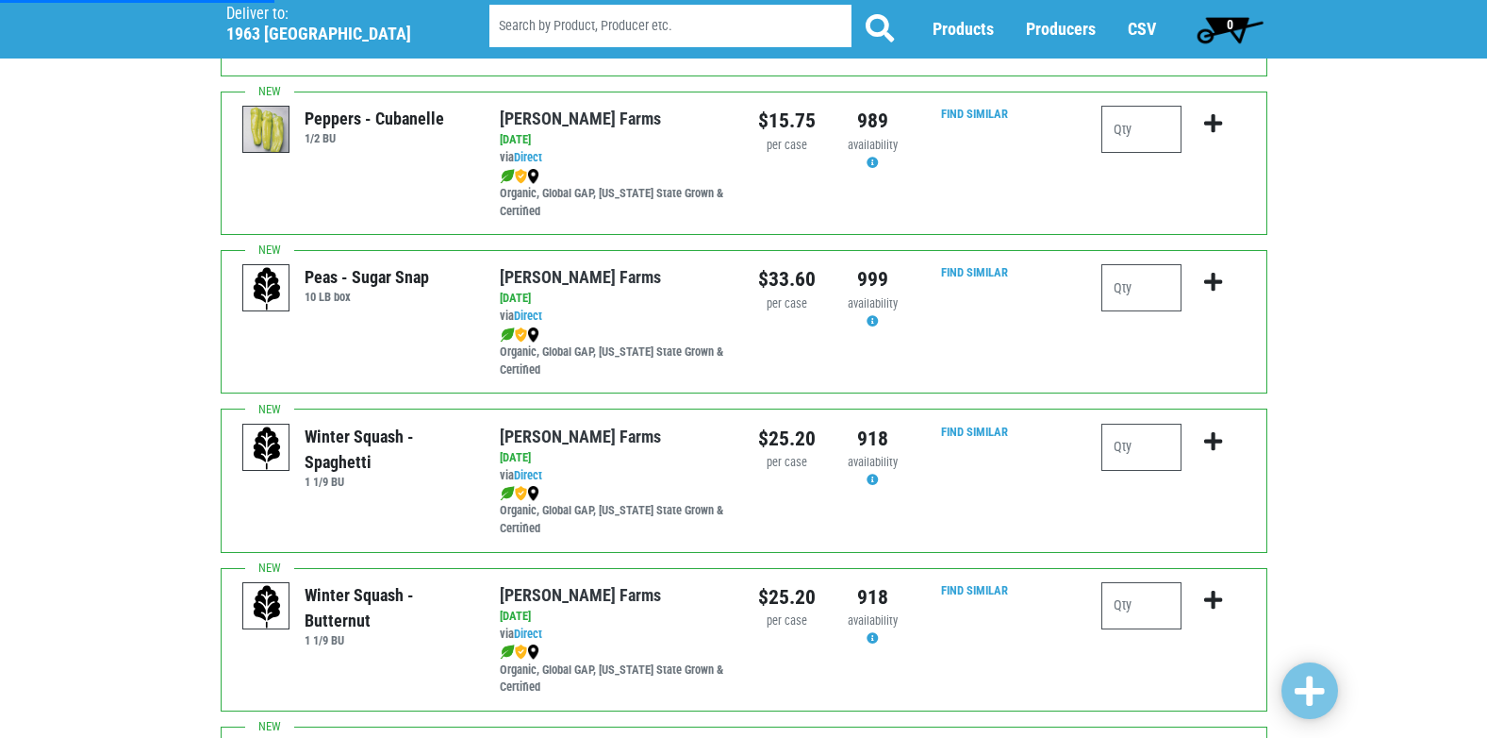
drag, startPoint x: 309, startPoint y: 269, endPoint x: 384, endPoint y: 275, distance: 74.8
click at [384, 275] on div "Peas - Sugar Snap" at bounding box center [367, 276] width 124 height 25
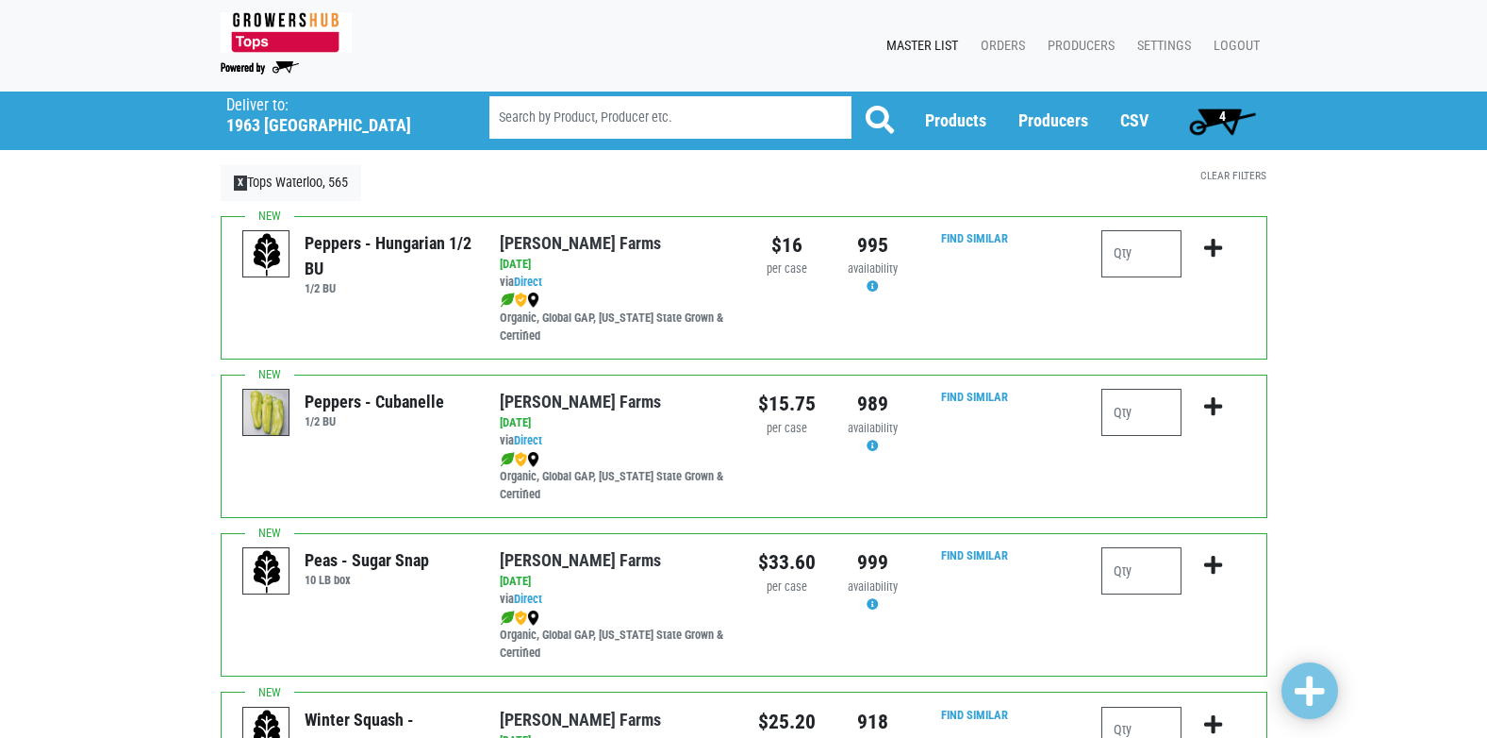
drag, startPoint x: 384, startPoint y: 275, endPoint x: 402, endPoint y: 271, distance: 18.5
click at [396, 281] on h6 "1/2 BU" at bounding box center [388, 288] width 167 height 14
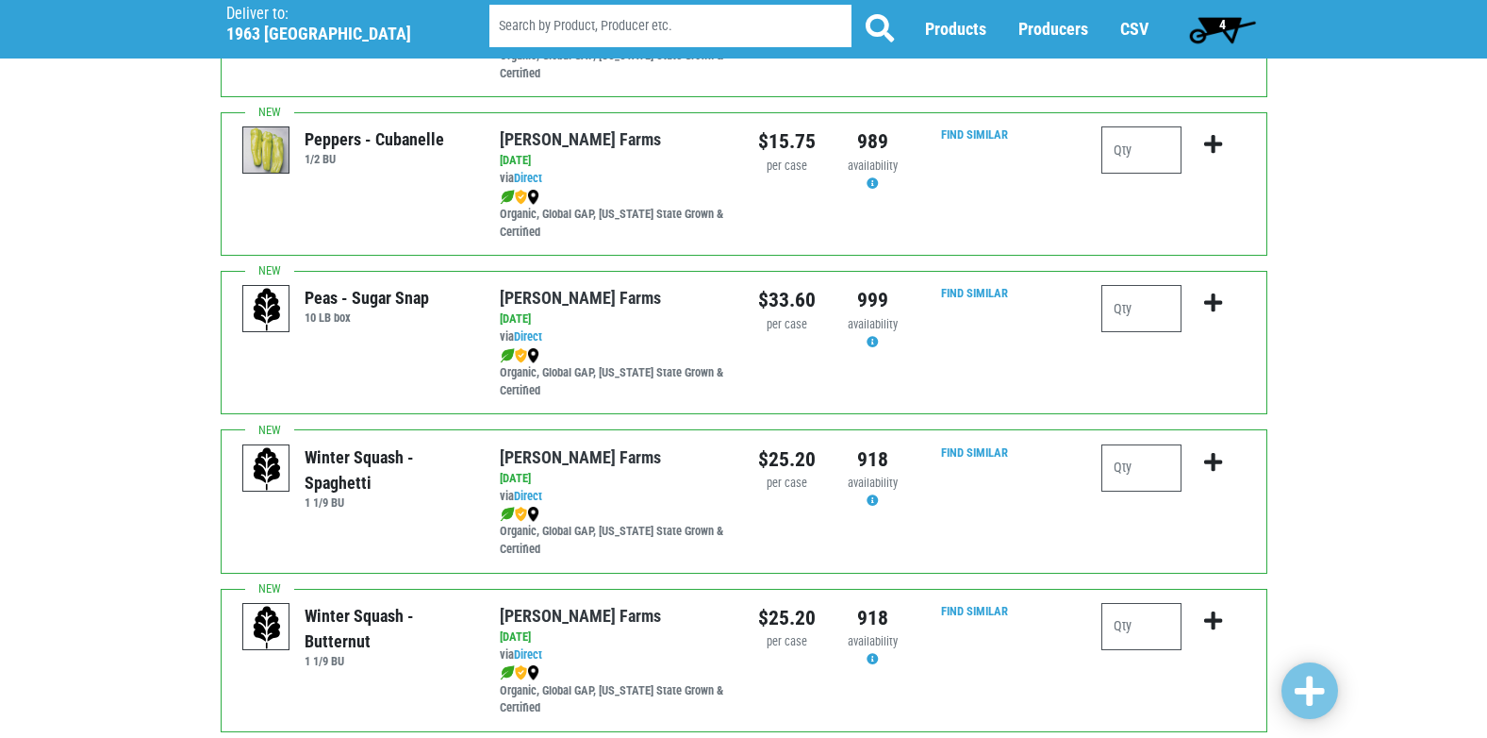
scroll to position [283, 0]
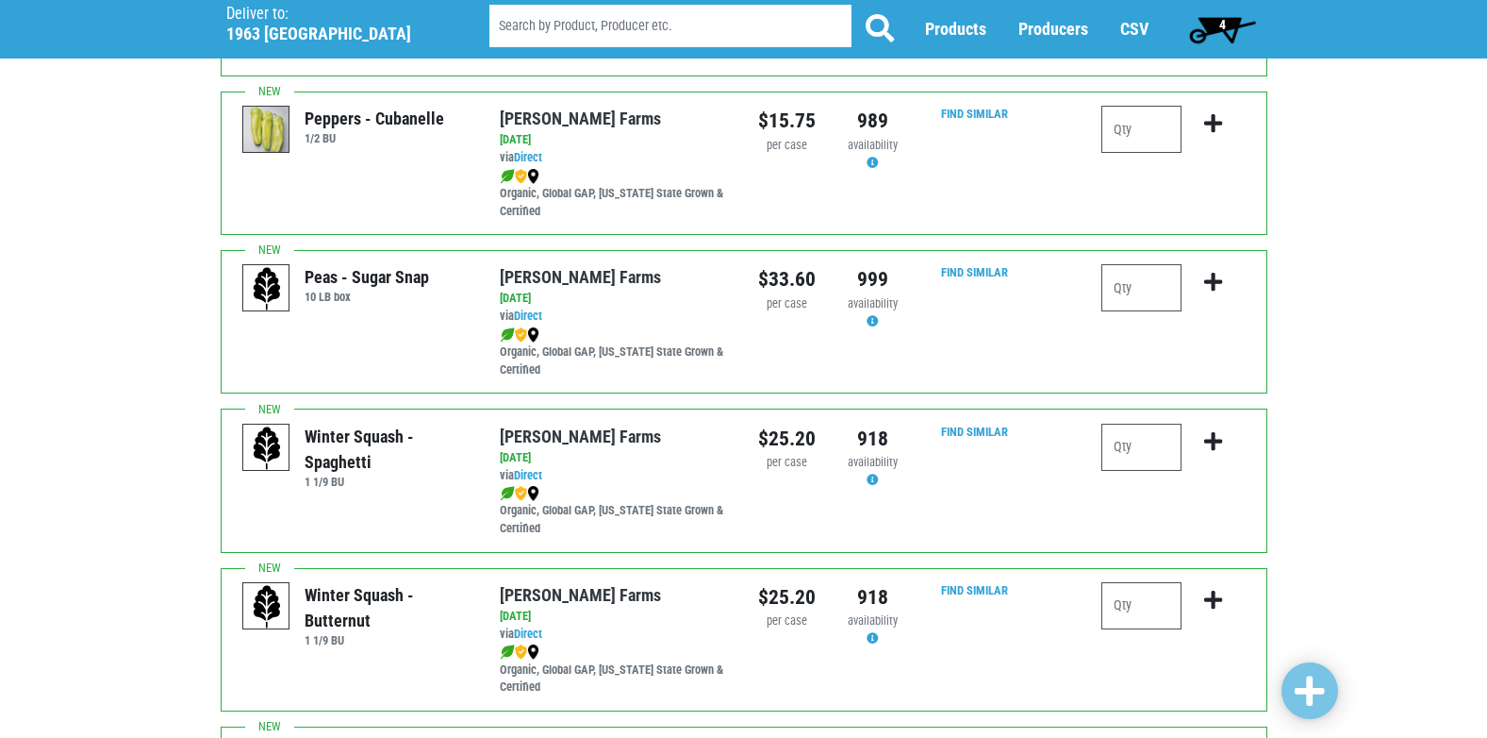
drag, startPoint x: 377, startPoint y: 276, endPoint x: 423, endPoint y: 284, distance: 46.8
click at [423, 284] on div "Peas - Sugar Snap" at bounding box center [367, 276] width 124 height 25
click at [1140, 286] on input "number" at bounding box center [1142, 287] width 80 height 47
type input "1"
click at [1205, 277] on icon "submit" at bounding box center [1213, 282] width 18 height 21
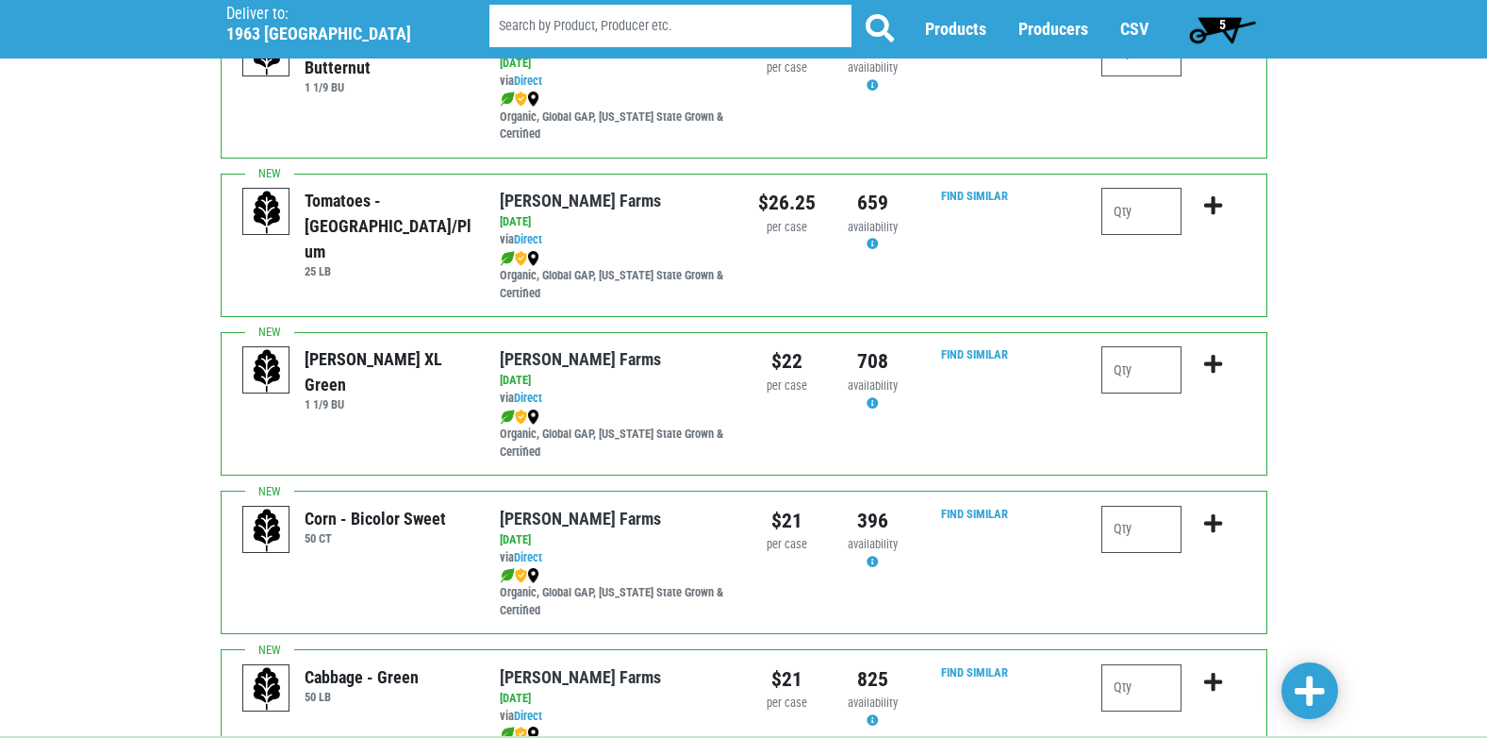
scroll to position [849, 0]
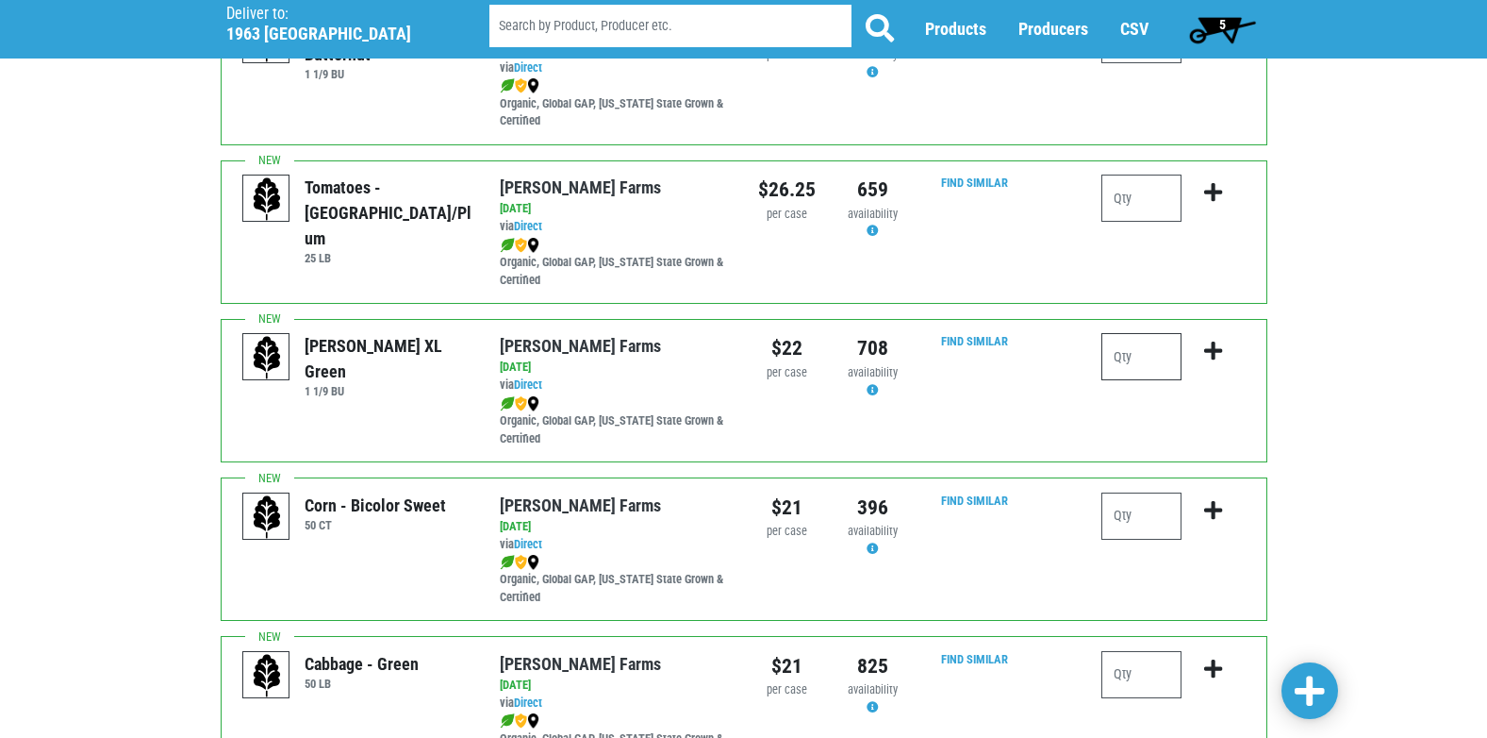
click at [1130, 355] on input "number" at bounding box center [1142, 356] width 80 height 47
type input "2"
click at [1224, 350] on button "submit" at bounding box center [1213, 362] width 44 height 59
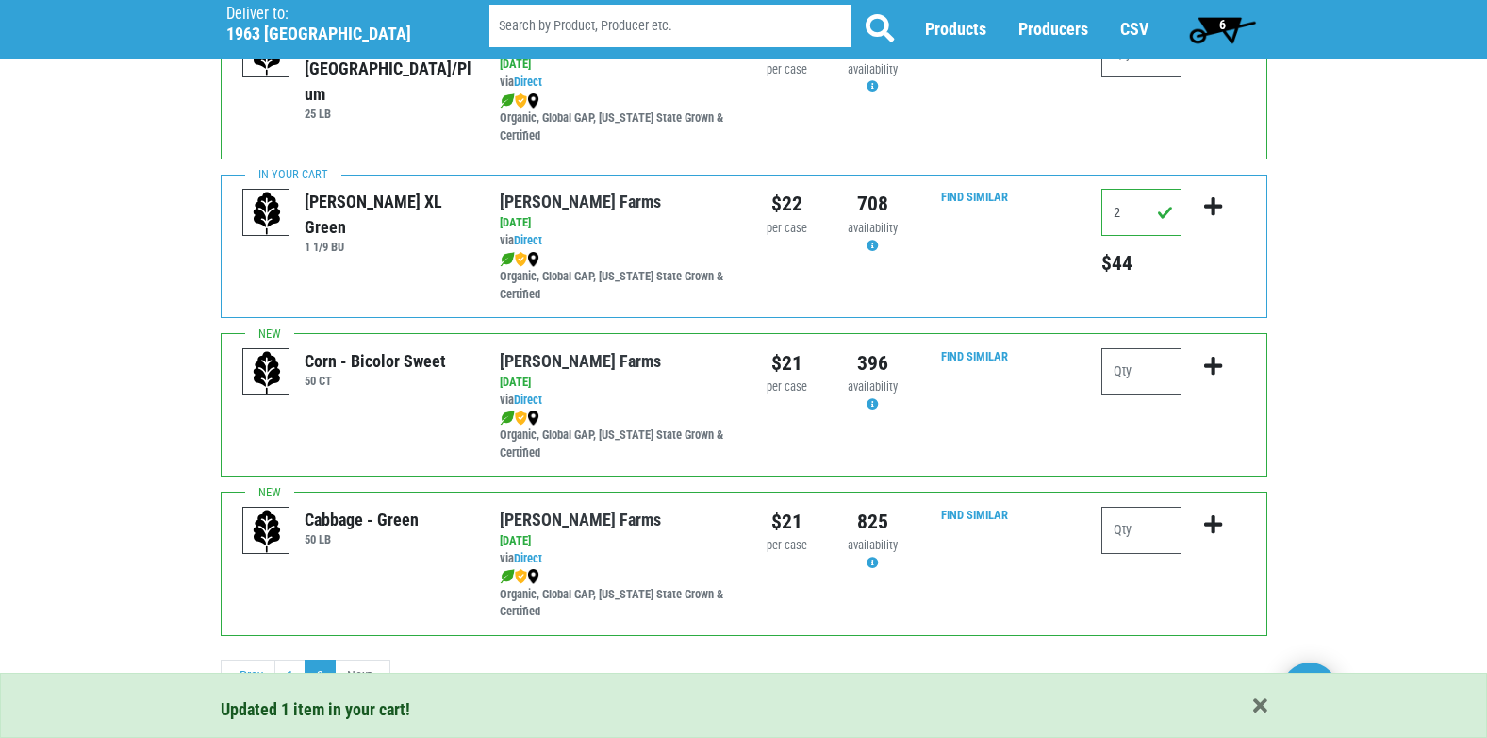
scroll to position [1011, 0]
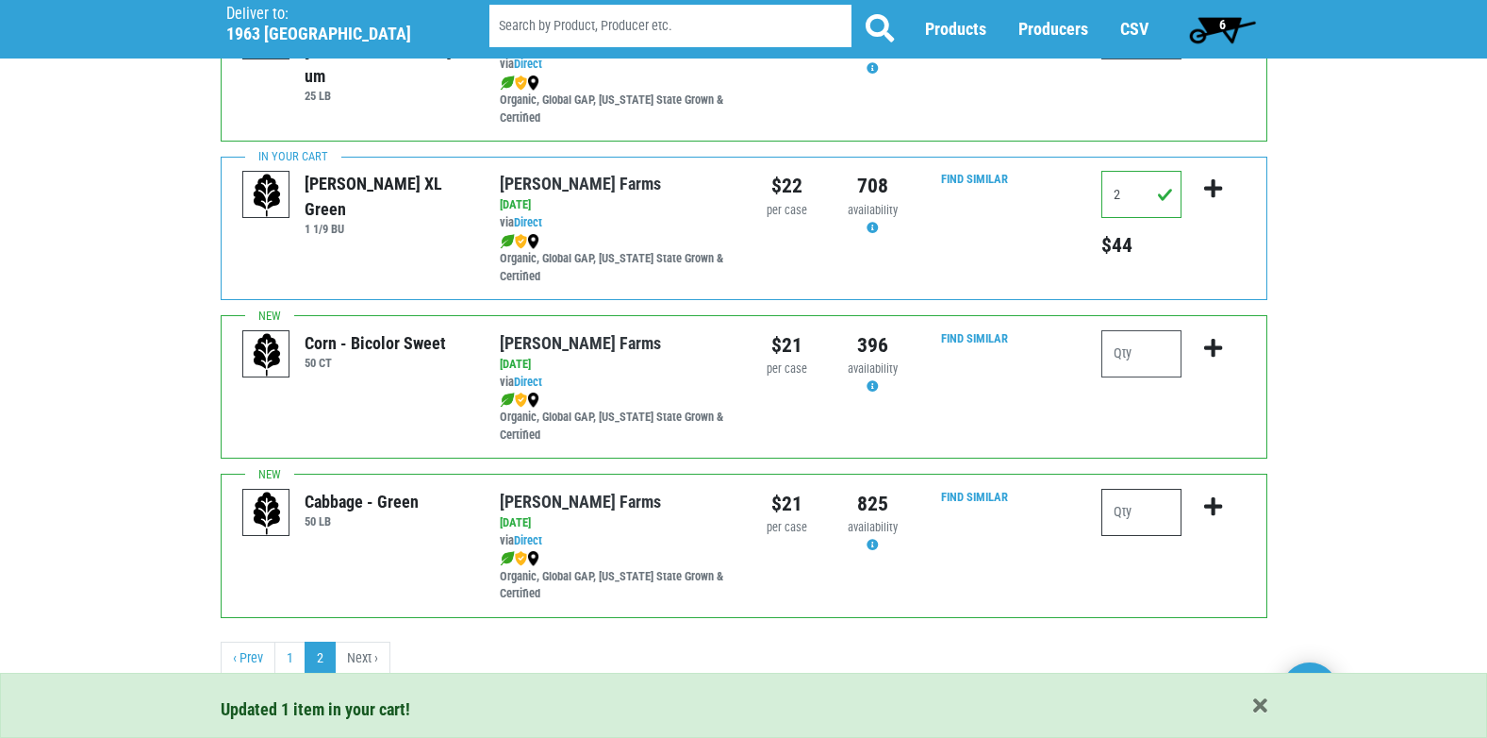
click at [1142, 502] on input "number" at bounding box center [1142, 512] width 80 height 47
type input "2"
click at [1209, 501] on icon "submit" at bounding box center [1213, 506] width 18 height 21
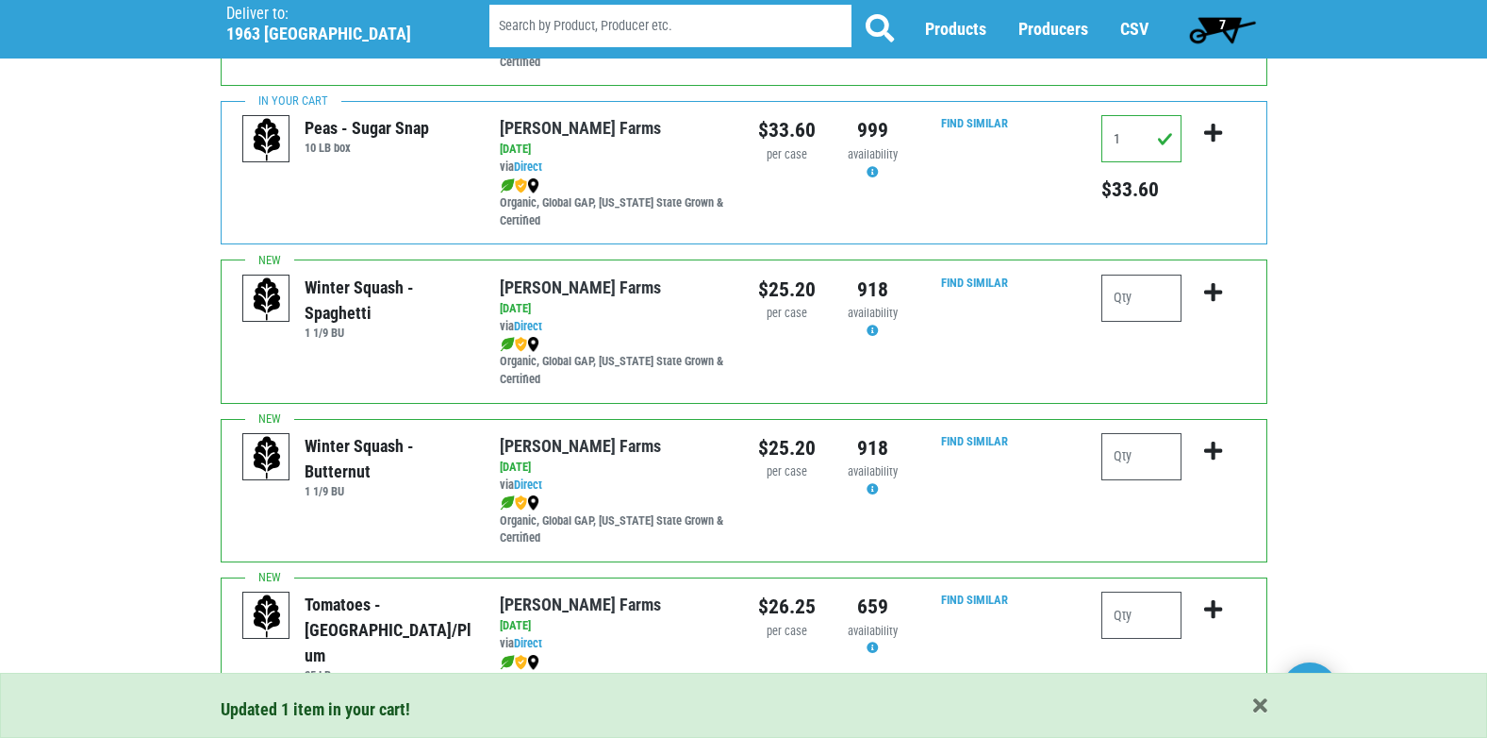
scroll to position [0, 0]
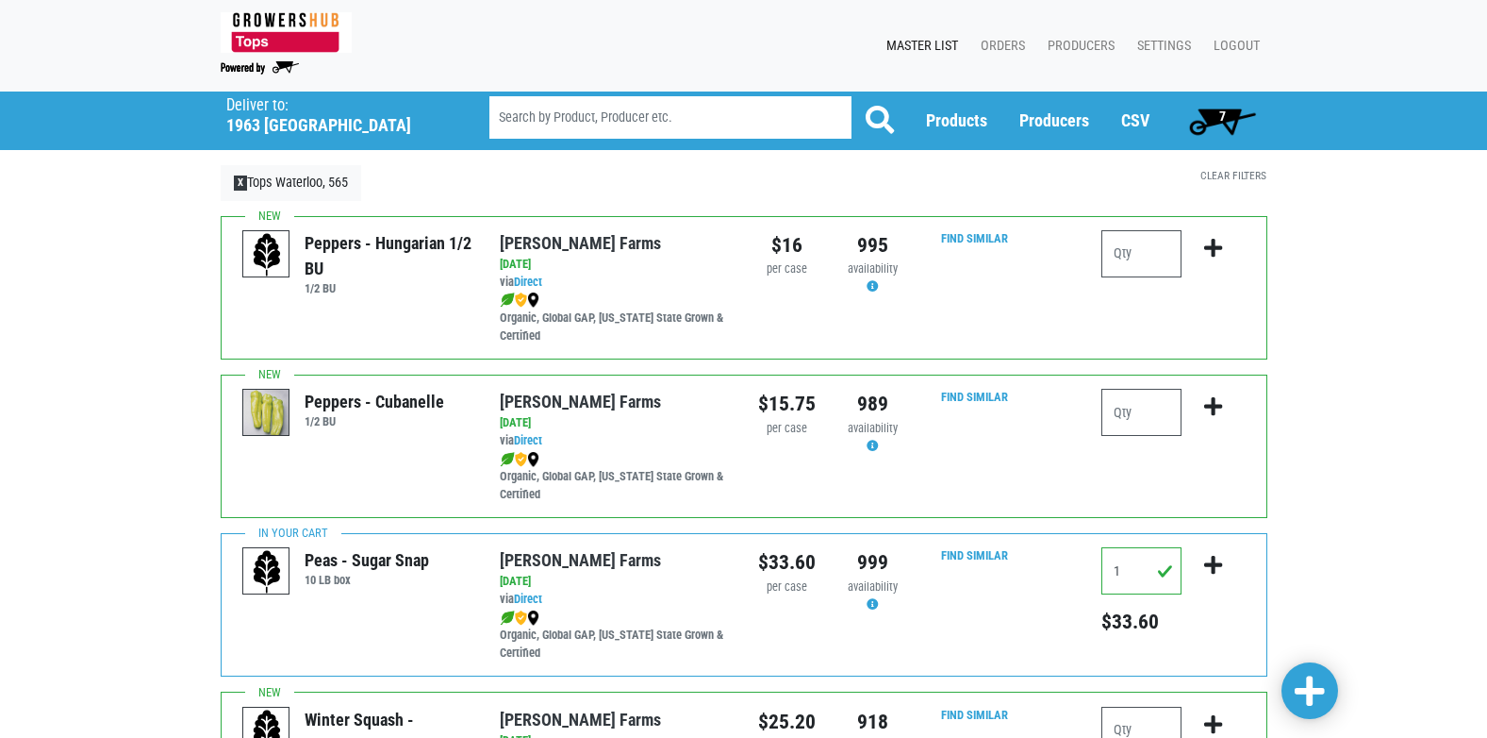
click at [1235, 129] on span "7" at bounding box center [1223, 121] width 84 height 38
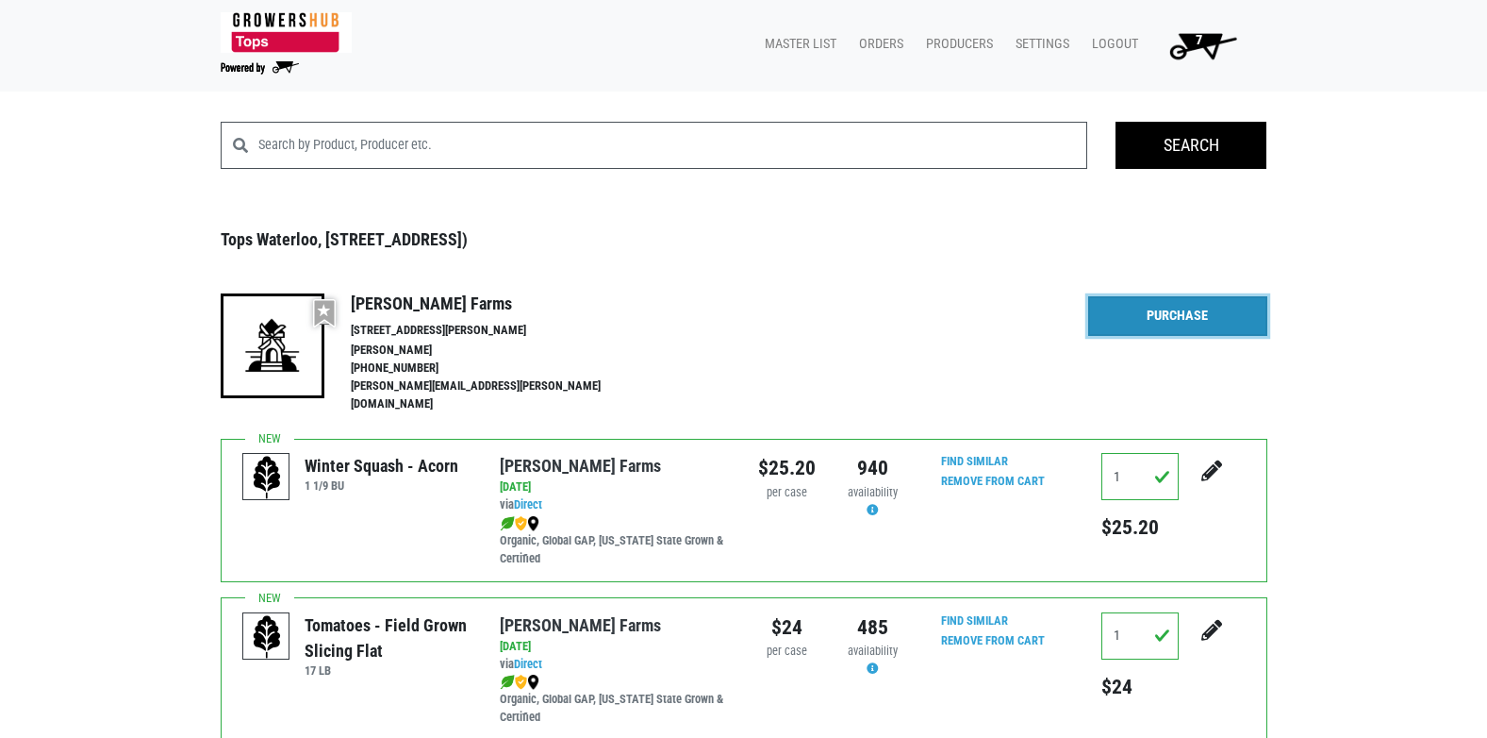
click at [1217, 325] on link "Purchase" at bounding box center [1177, 316] width 179 height 40
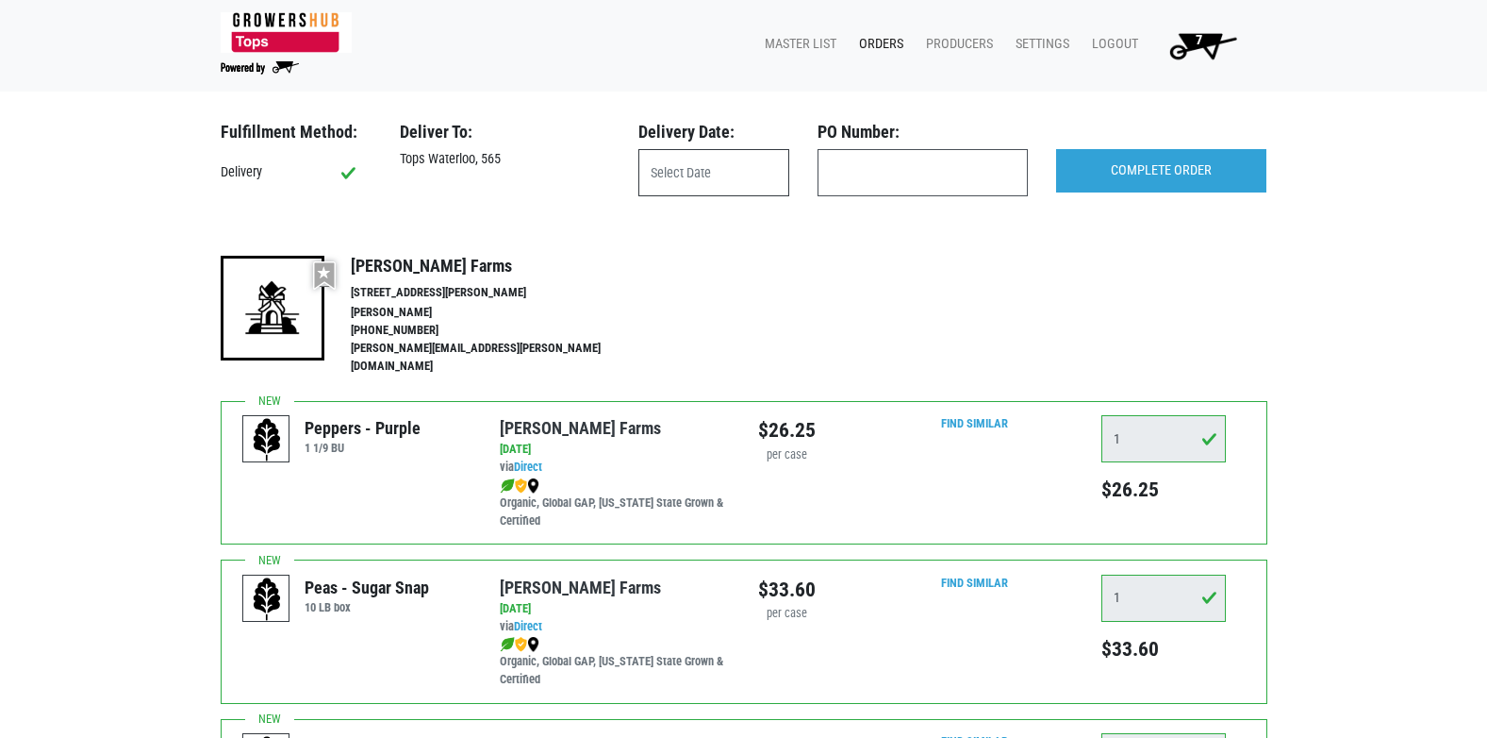
click at [684, 172] on input "text" at bounding box center [713, 172] width 151 height 47
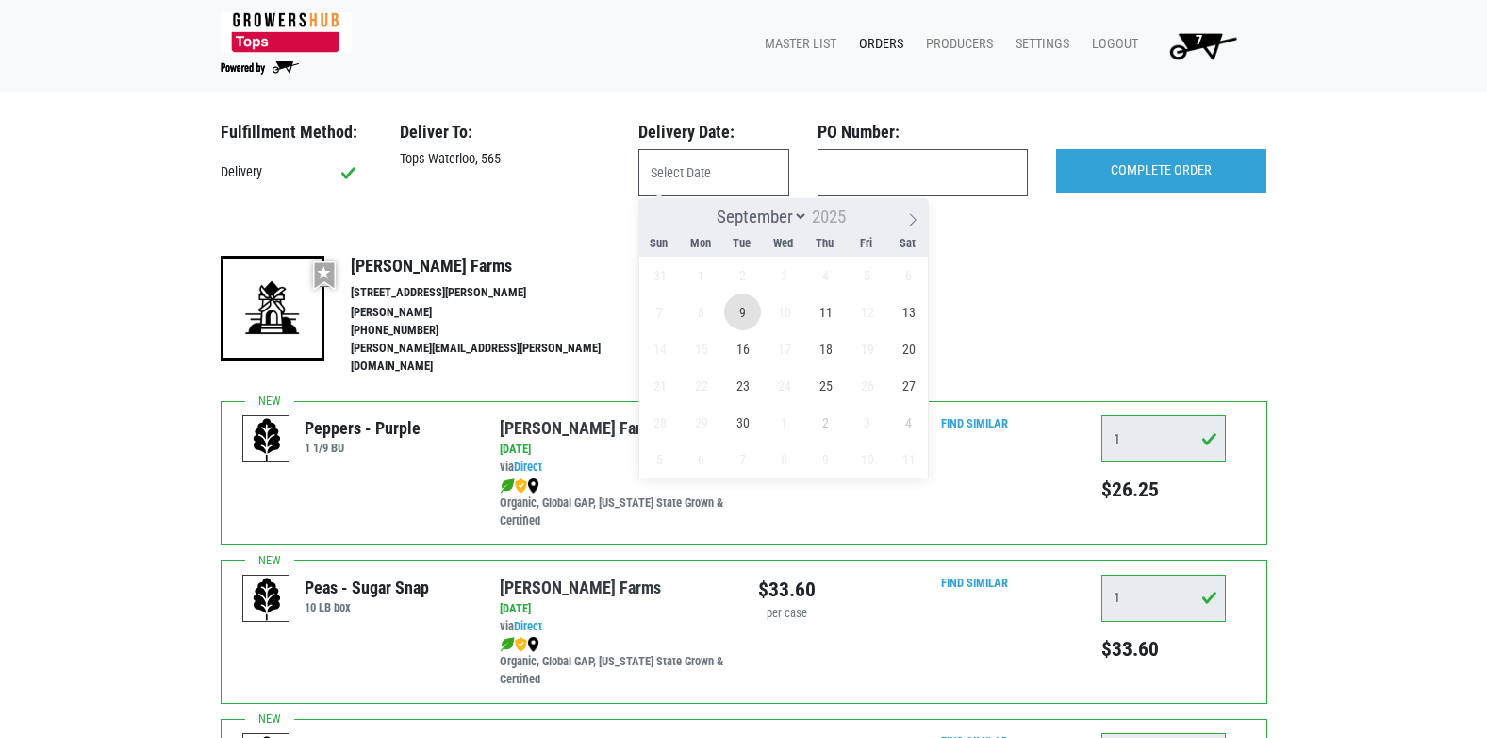
click at [748, 314] on span "9" at bounding box center [742, 311] width 37 height 37
type input "[DATE]"
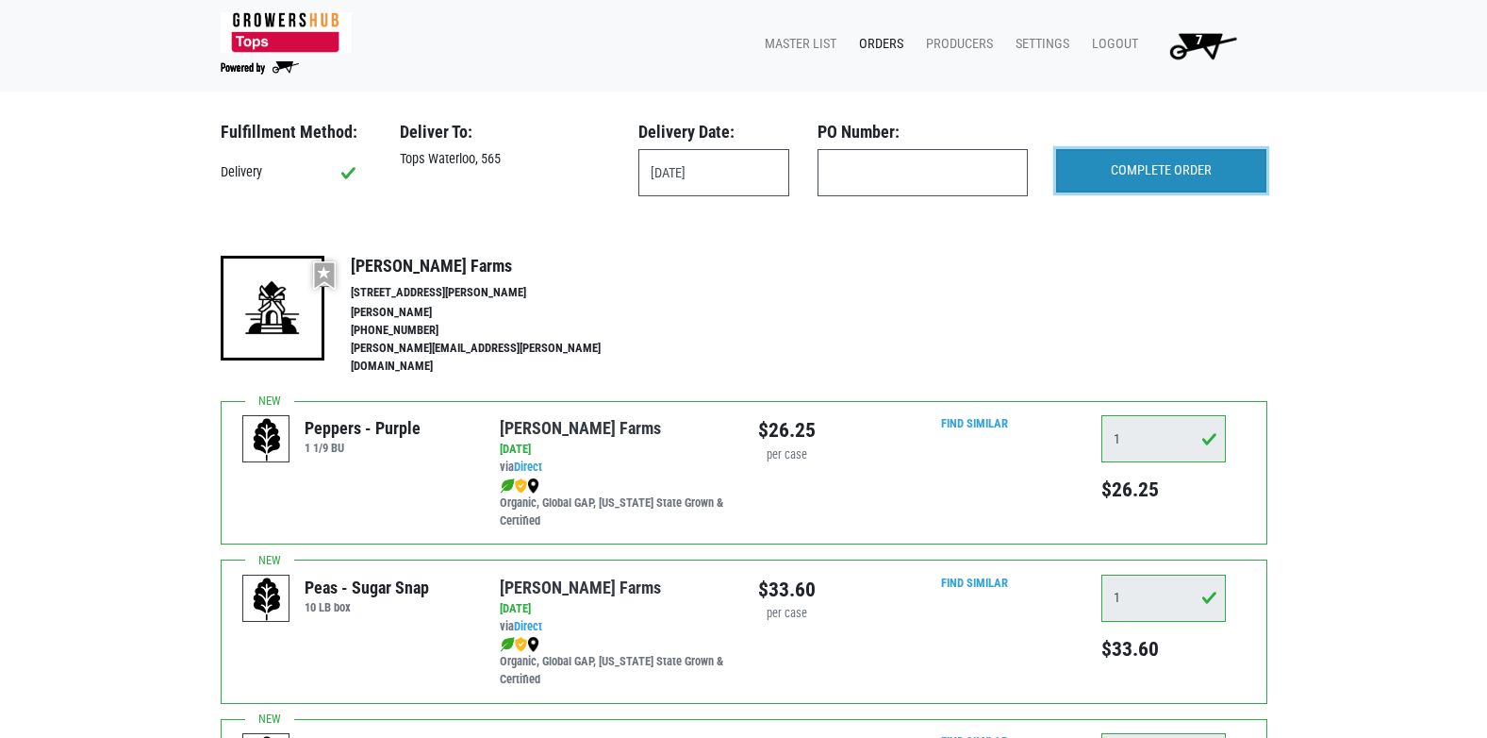
click at [1174, 164] on input "COMPLETE ORDER" at bounding box center [1161, 170] width 210 height 43
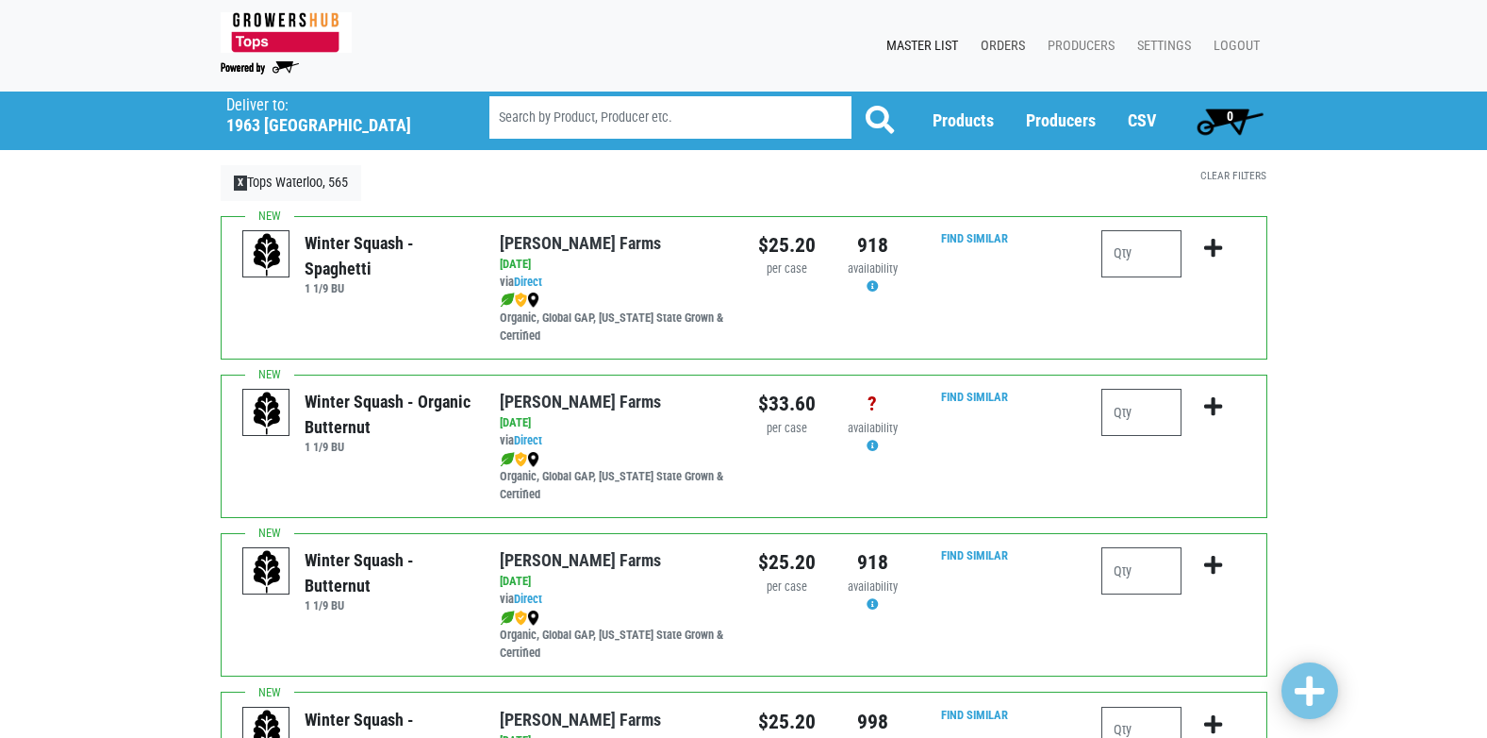
click at [999, 41] on link "Orders" at bounding box center [999, 46] width 67 height 36
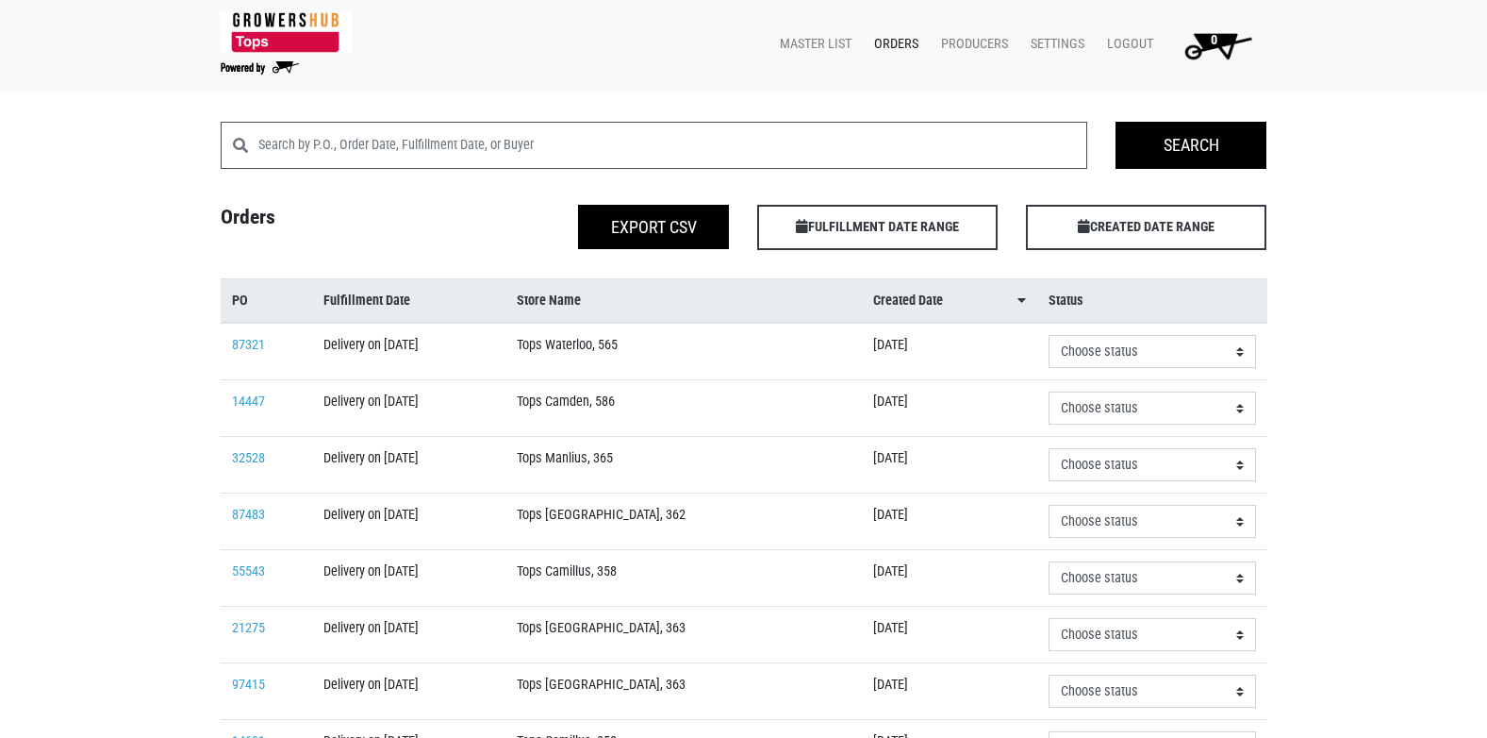
drag, startPoint x: 620, startPoint y: 341, endPoint x: 677, endPoint y: 344, distance: 57.6
click at [677, 344] on td "Tops Waterloo, 565" at bounding box center [684, 352] width 356 height 58
drag, startPoint x: 369, startPoint y: 344, endPoint x: 430, endPoint y: 341, distance: 61.4
click at [430, 341] on td "Delivery on 2025-09-09" at bounding box center [409, 352] width 194 height 58
drag, startPoint x: 638, startPoint y: 341, endPoint x: 933, endPoint y: 370, distance: 295.6
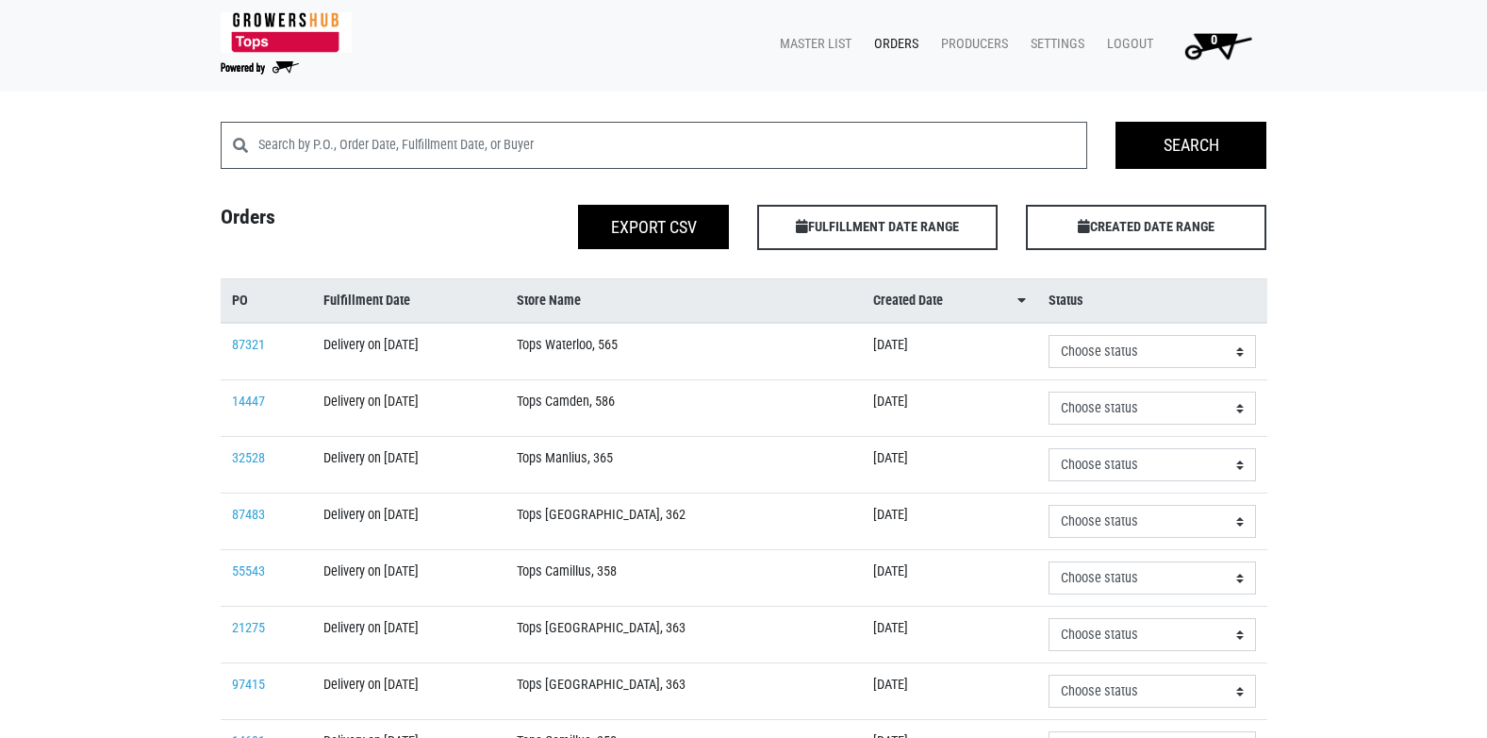
click at [933, 370] on tr "87321 Delivery on 2025-09-09 Tops Waterloo, 565 2025-09-08 Choose status Receiv…" at bounding box center [744, 352] width 1047 height 58
click at [933, 370] on td "[DATE]" at bounding box center [949, 352] width 175 height 58
click at [1232, 358] on select "Choose status Received Refused Invoiced Paid" at bounding box center [1152, 351] width 207 height 33
click at [1069, 347] on select "Choose status Received Refused Invoiced Paid" at bounding box center [1152, 351] width 207 height 33
click at [244, 344] on link "87321" at bounding box center [248, 345] width 33 height 16
